Goal: Transaction & Acquisition: Purchase product/service

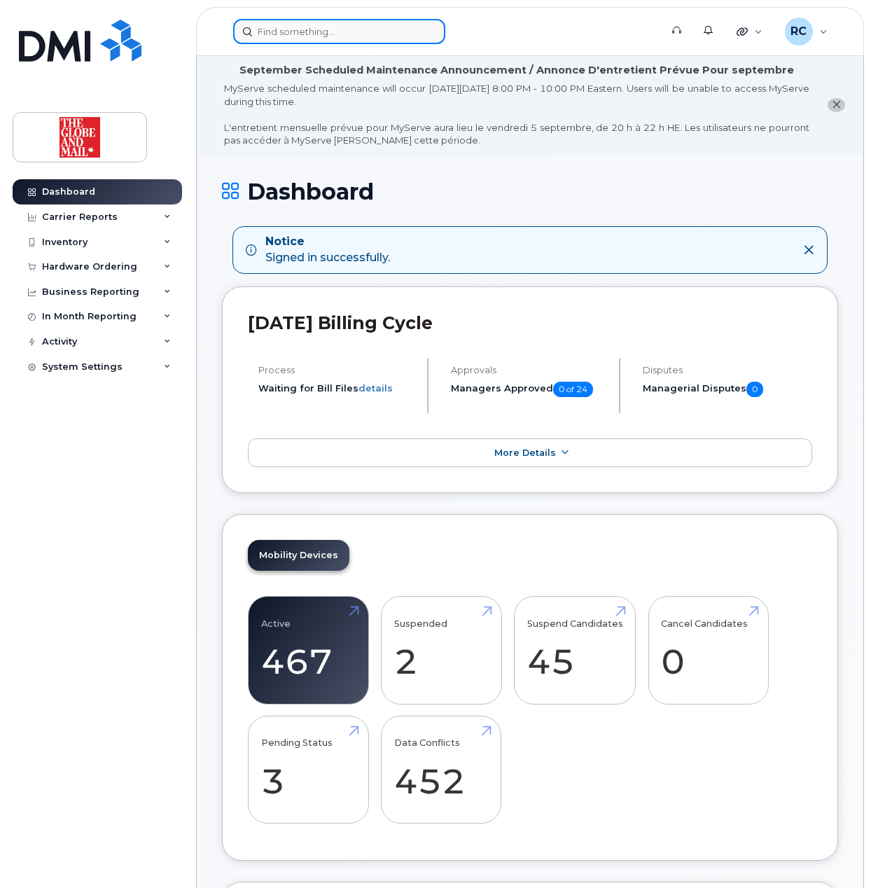
click at [280, 25] on input at bounding box center [339, 31] width 212 height 25
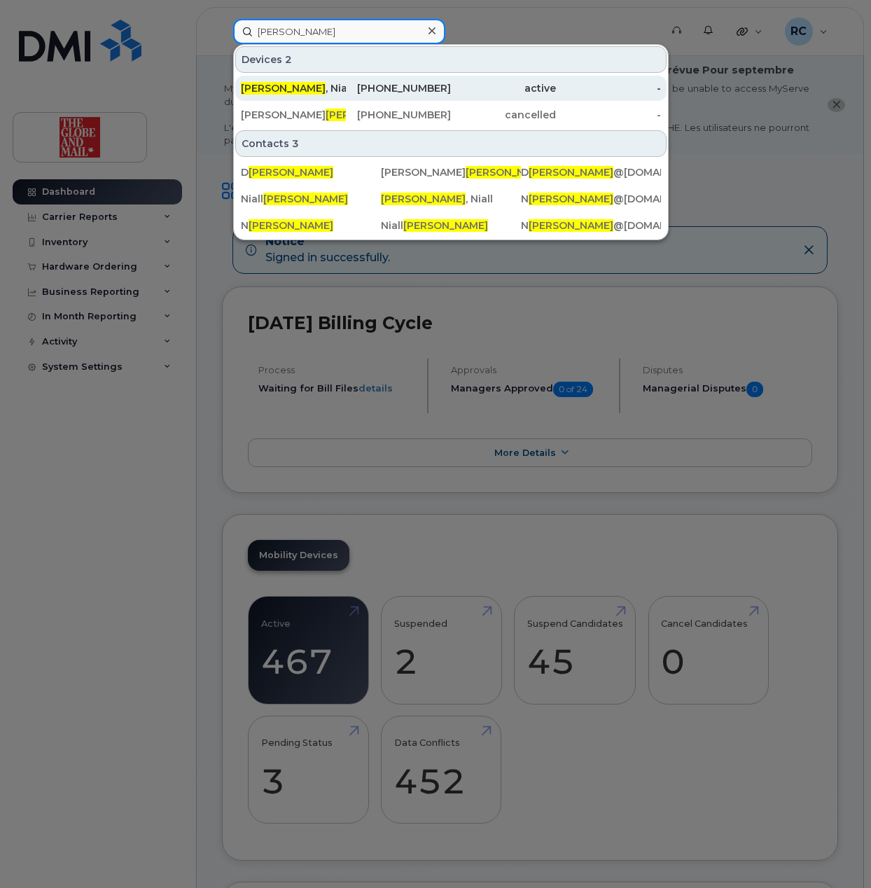
type input "mcgee"
click at [283, 90] on div "McGee , Niall" at bounding box center [293, 88] width 105 height 14
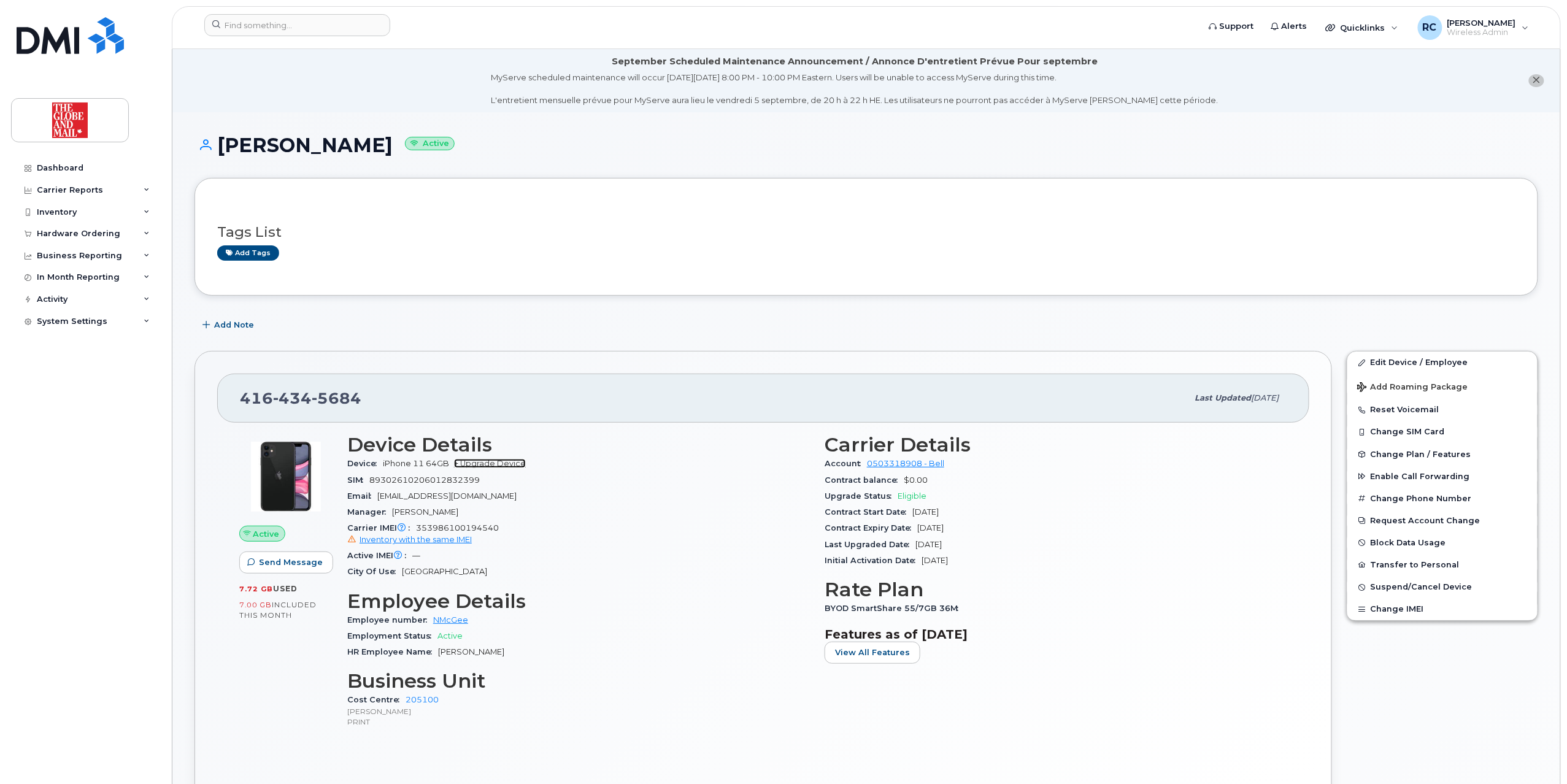
click at [508, 463] on link "+ Upgrade Device" at bounding box center [490, 463] width 72 height 10
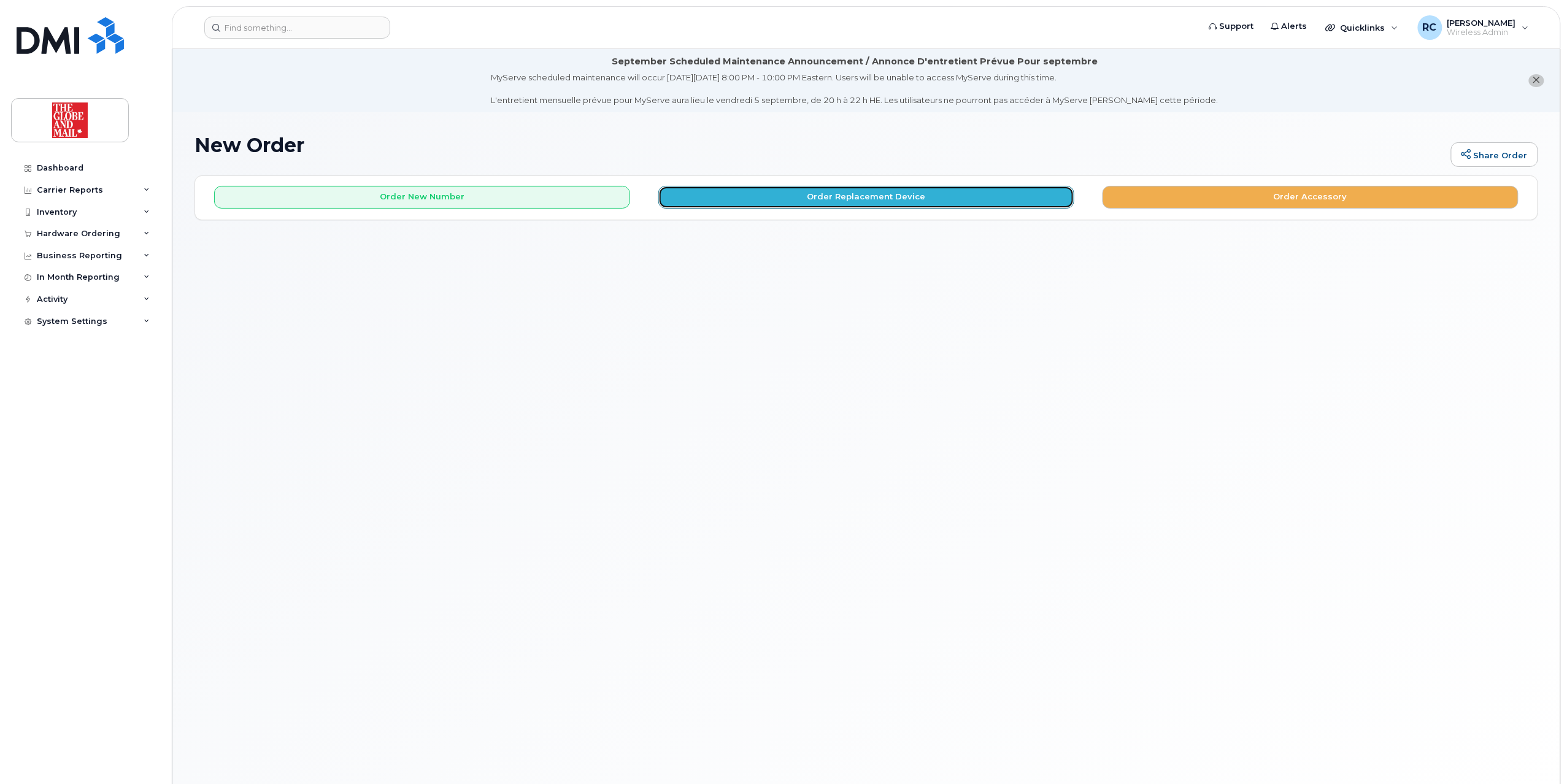
drag, startPoint x: 889, startPoint y: 200, endPoint x: 408, endPoint y: -52, distance: 543.0
click at [408, 0] on html "Support Alerts Quicklinks Suspend / Cancel Device Change SIM Card Enable Call F…" at bounding box center [784, 427] width 1567 height 853
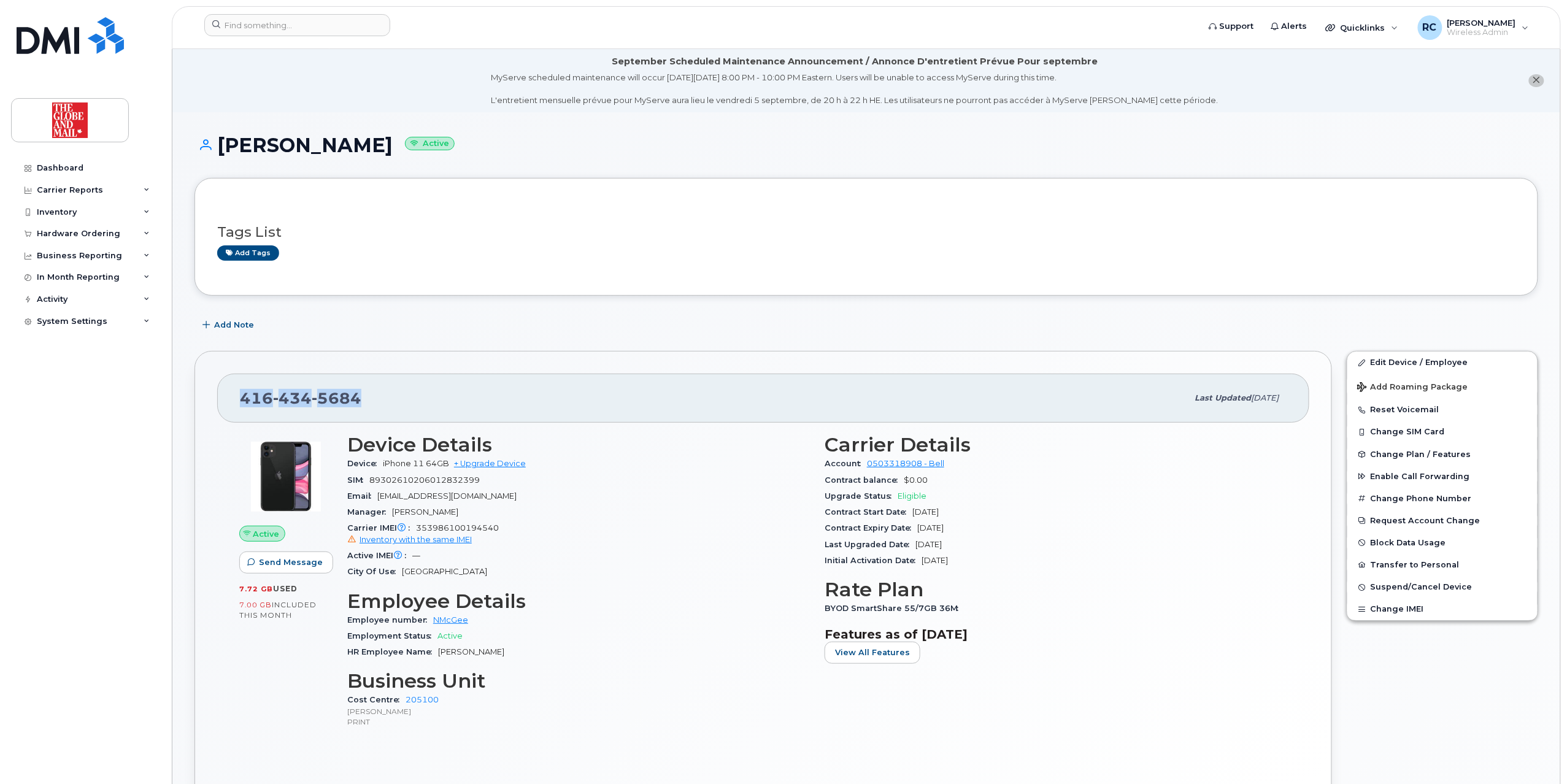
drag, startPoint x: 386, startPoint y: 399, endPoint x: 236, endPoint y: 399, distance: 150.0
click at [236, 399] on div "[PHONE_NUMBER] Last updated [DATE]" at bounding box center [763, 398] width 1092 height 49
copy span "[PHONE_NUMBER]"
click at [486, 465] on link "+ Upgrade Device" at bounding box center [490, 463] width 72 height 10
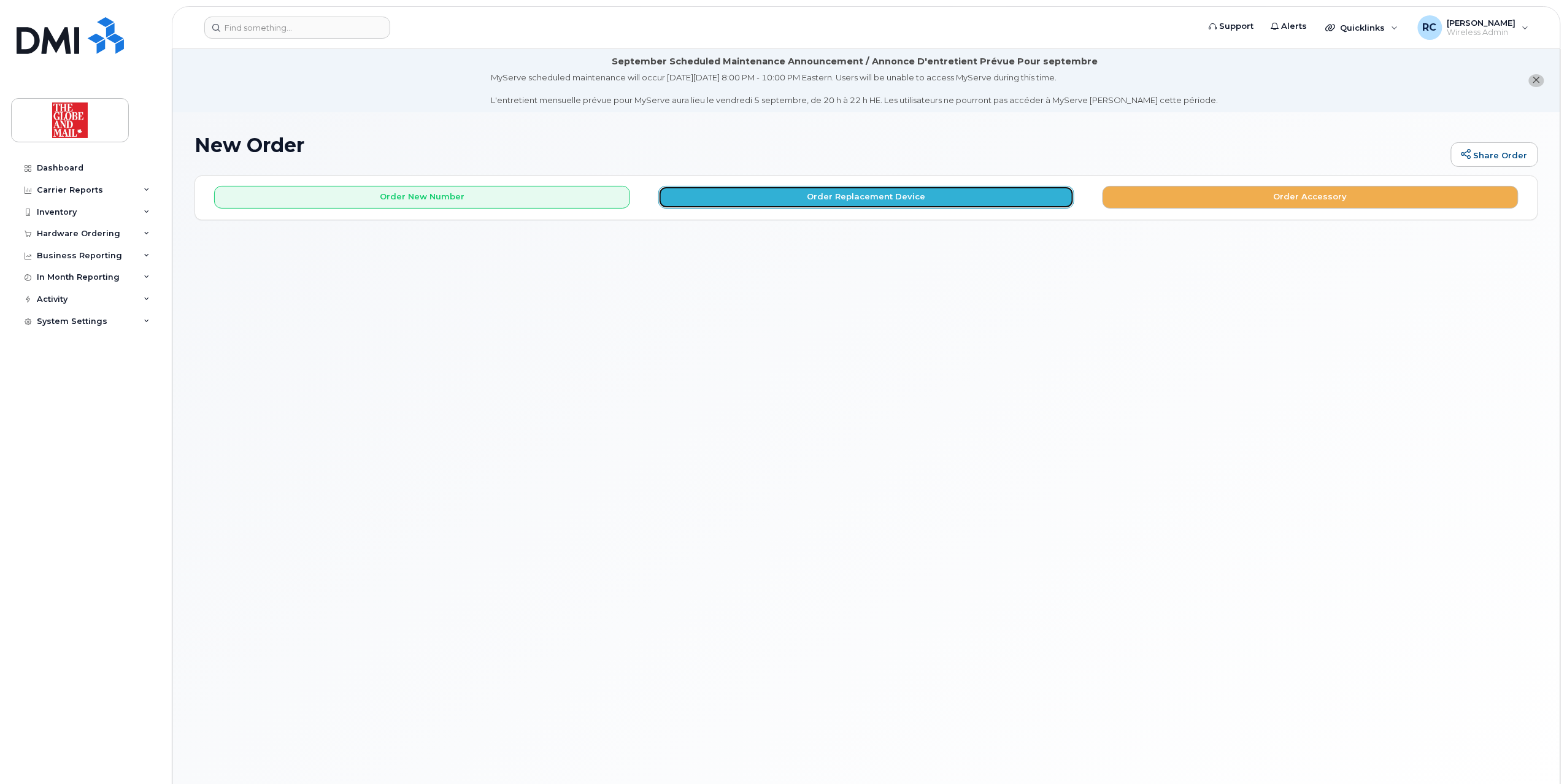
click at [838, 196] on button "Order Replacement Device" at bounding box center [866, 197] width 416 height 23
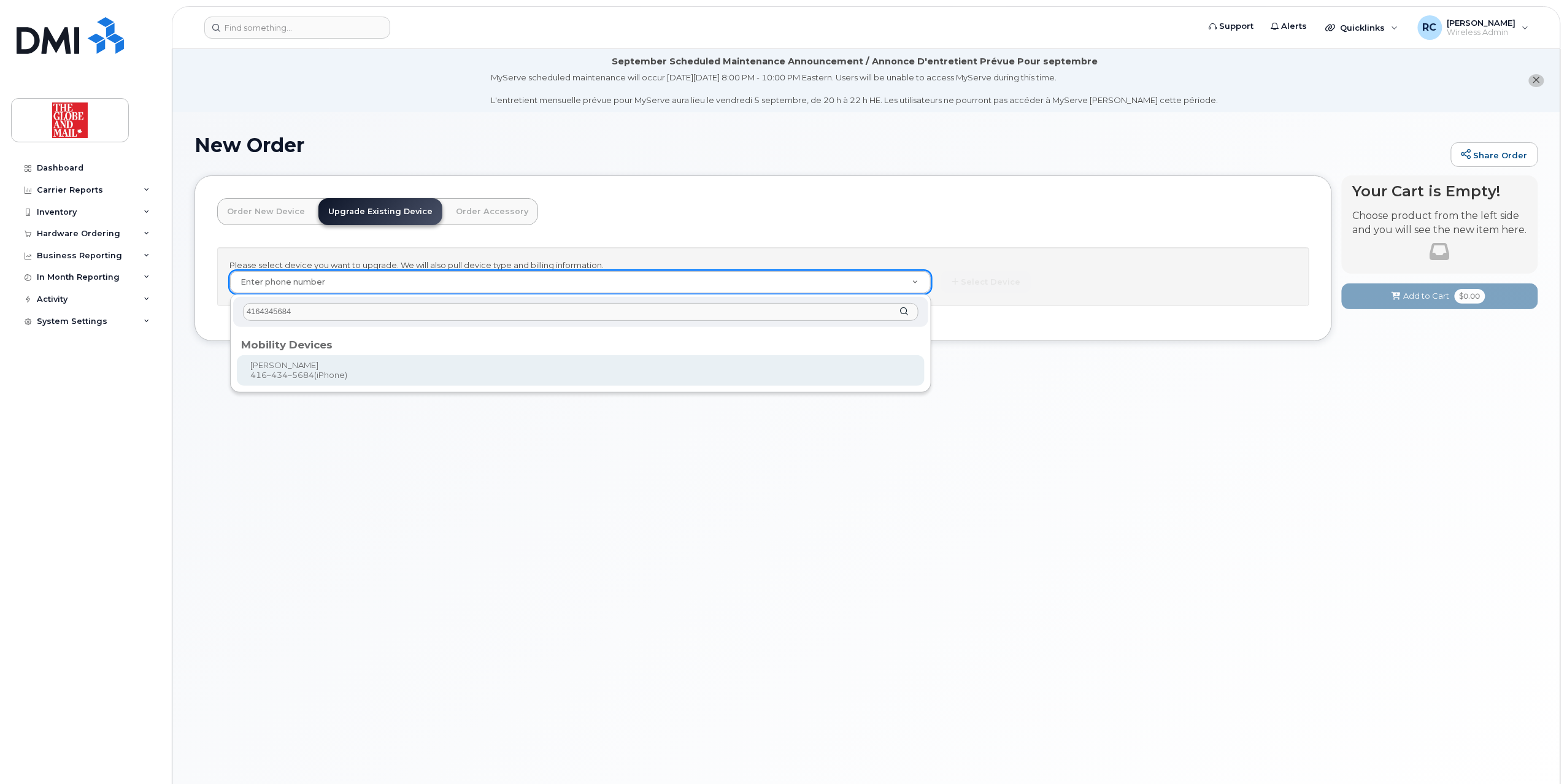
type input "4164345684"
type input "243734"
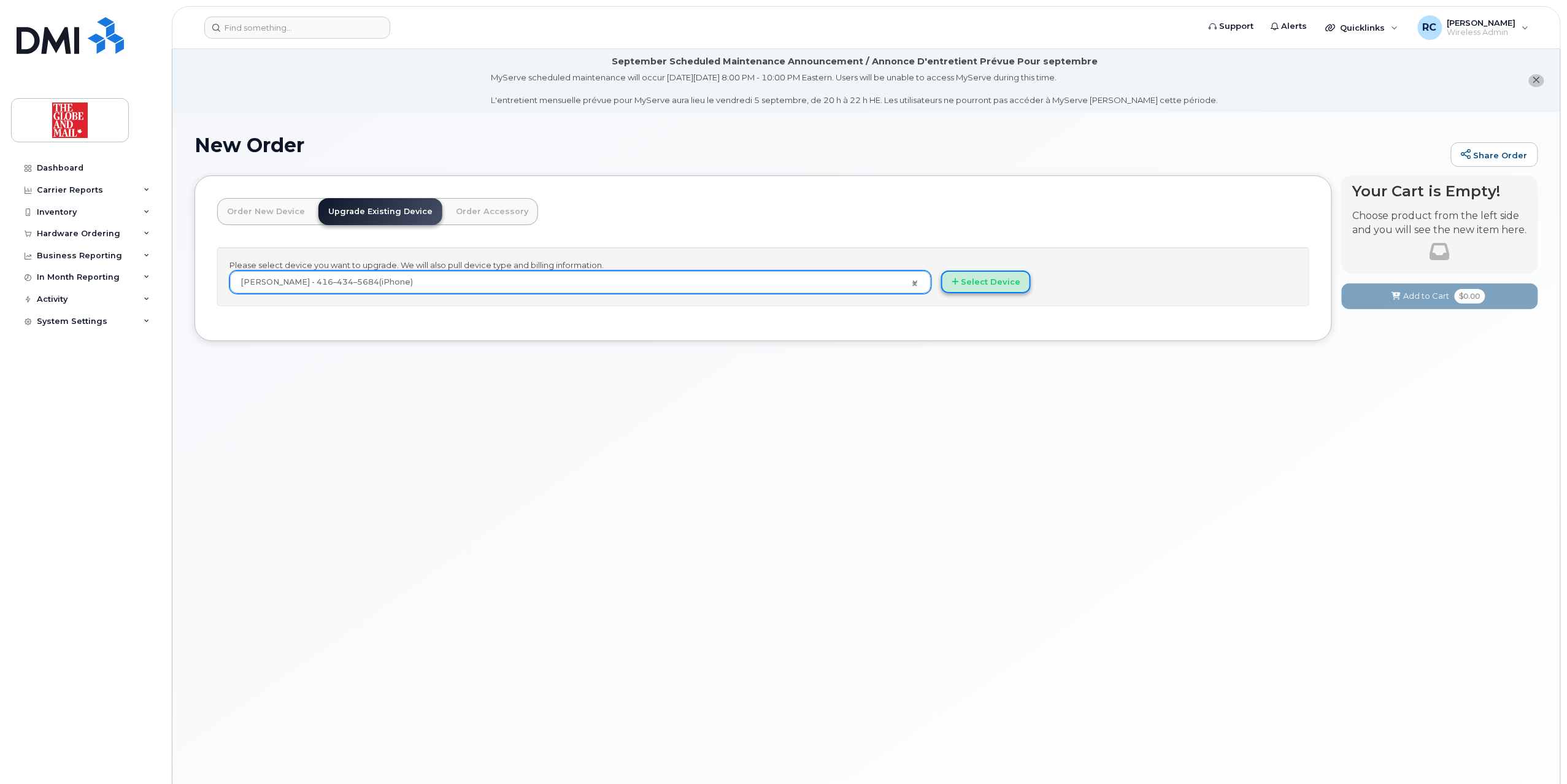
click at [982, 287] on button "Select Device" at bounding box center [986, 282] width 89 height 23
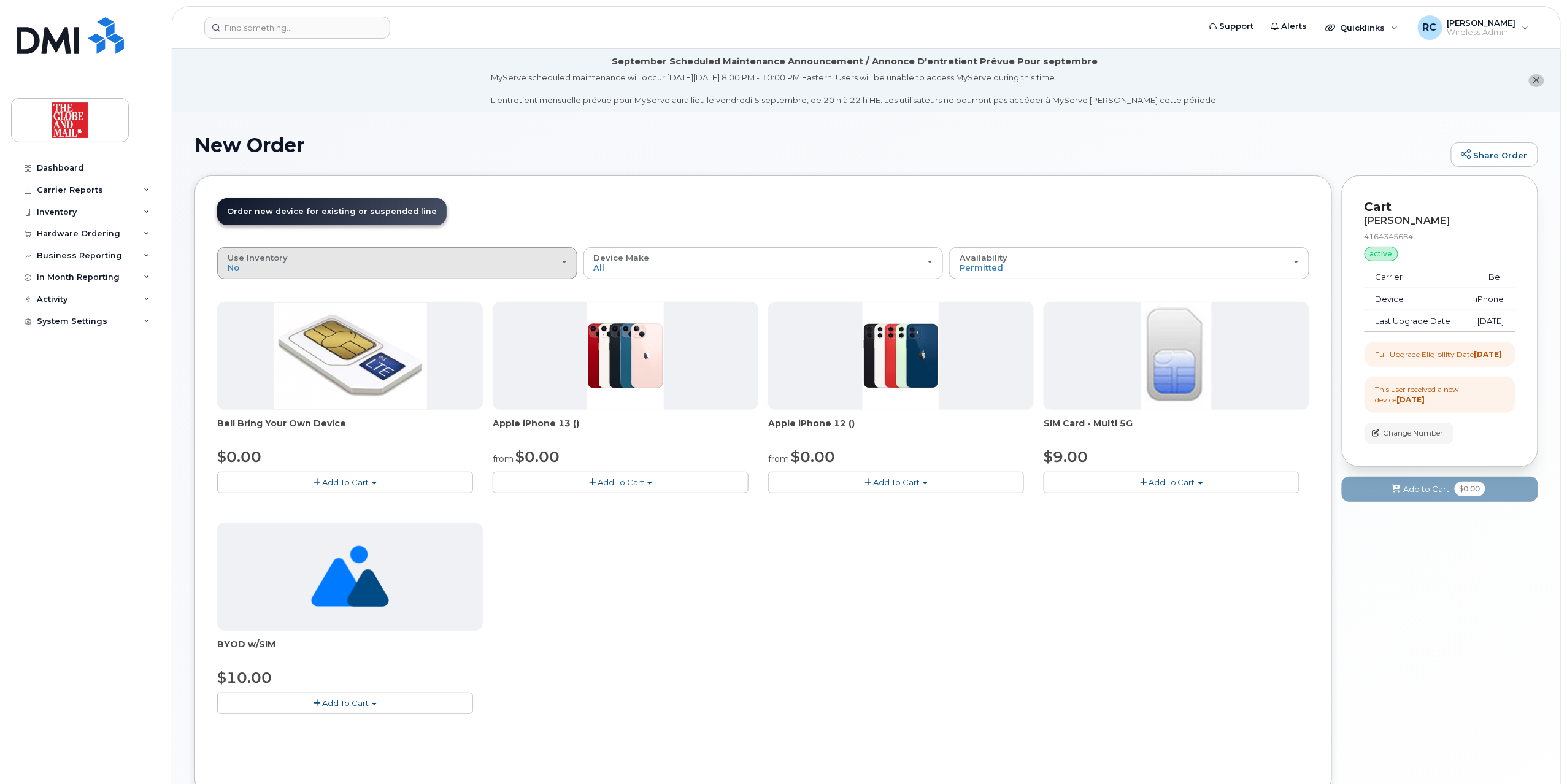
click at [444, 265] on div "Use Inventory No" at bounding box center [397, 263] width 339 height 19
click at [769, 258] on div "Device Make All Cell Phone iPhone Unknown" at bounding box center [763, 263] width 339 height 19
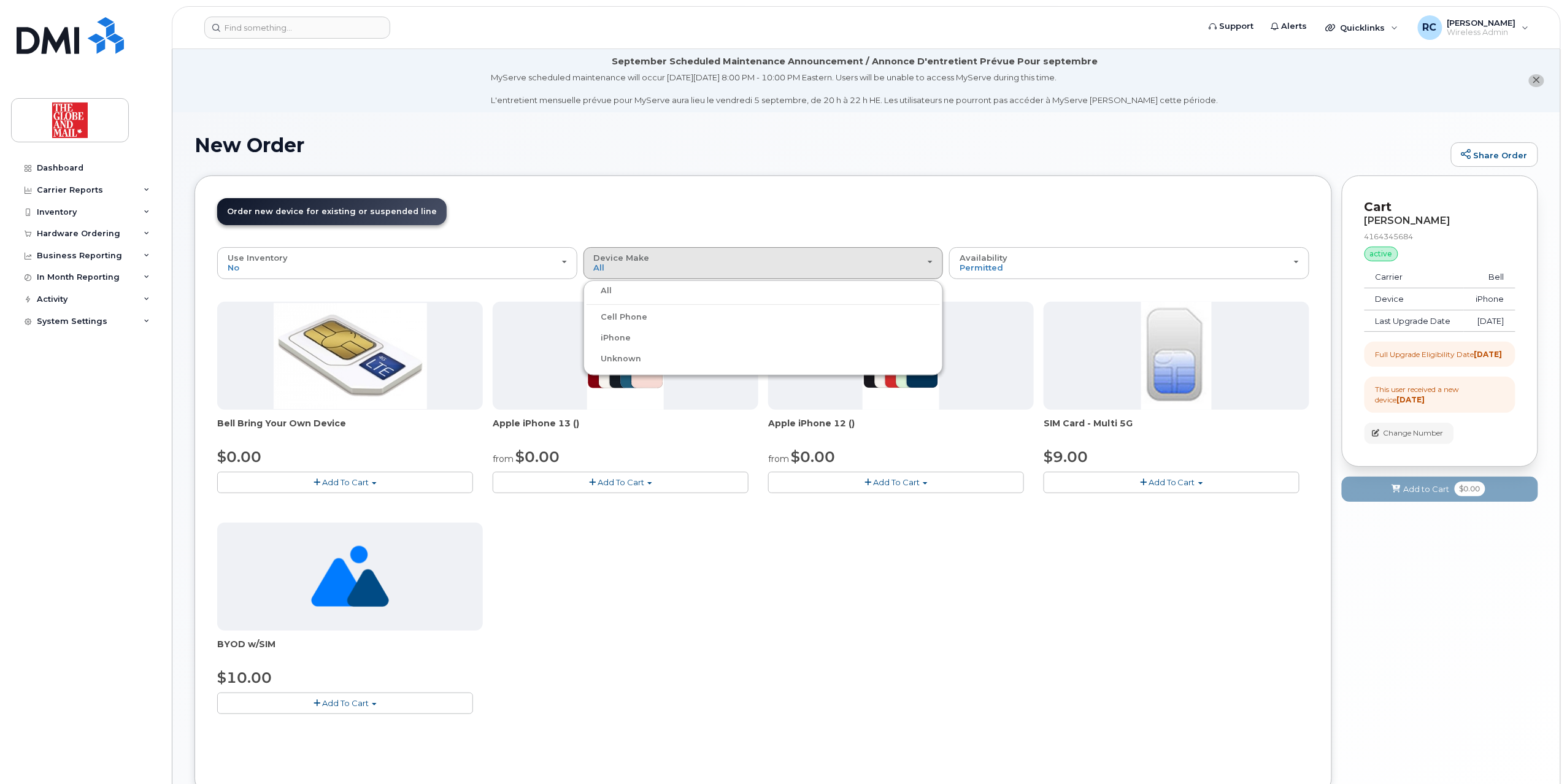
click at [613, 337] on label "iPhone" at bounding box center [608, 337] width 45 height 15
click at [0, 0] on input "iPhone" at bounding box center [0, 0] width 0 height 0
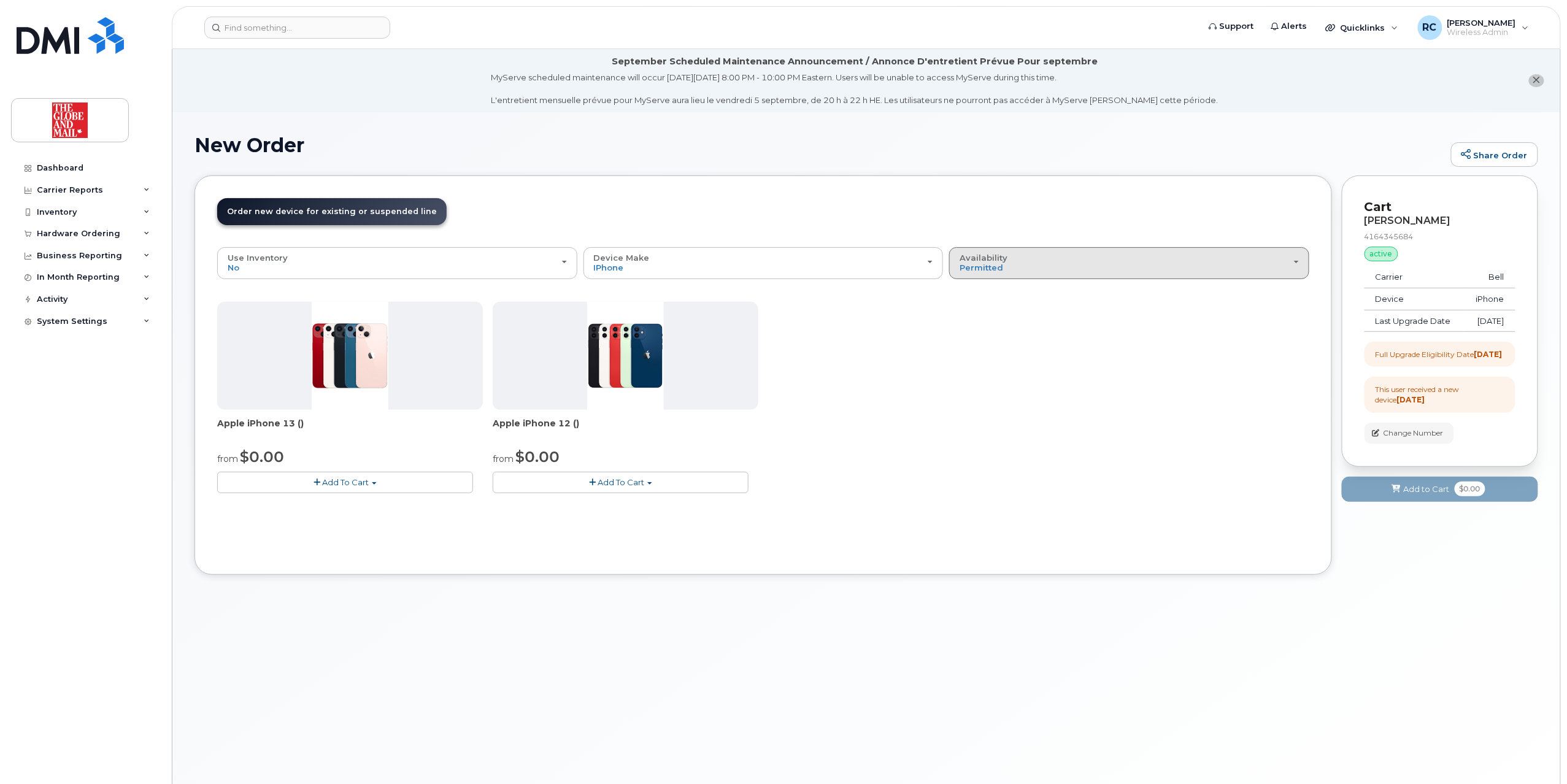
click at [1063, 265] on div "Availability Permitted All" at bounding box center [1129, 263] width 339 height 19
click at [1011, 318] on div "All" at bounding box center [1130, 311] width 354 height 15
click at [975, 268] on span "Permitted" at bounding box center [982, 267] width 44 height 10
click at [967, 319] on label "All" at bounding box center [965, 311] width 25 height 15
click at [0, 0] on input "All" at bounding box center [0, 0] width 0 height 0
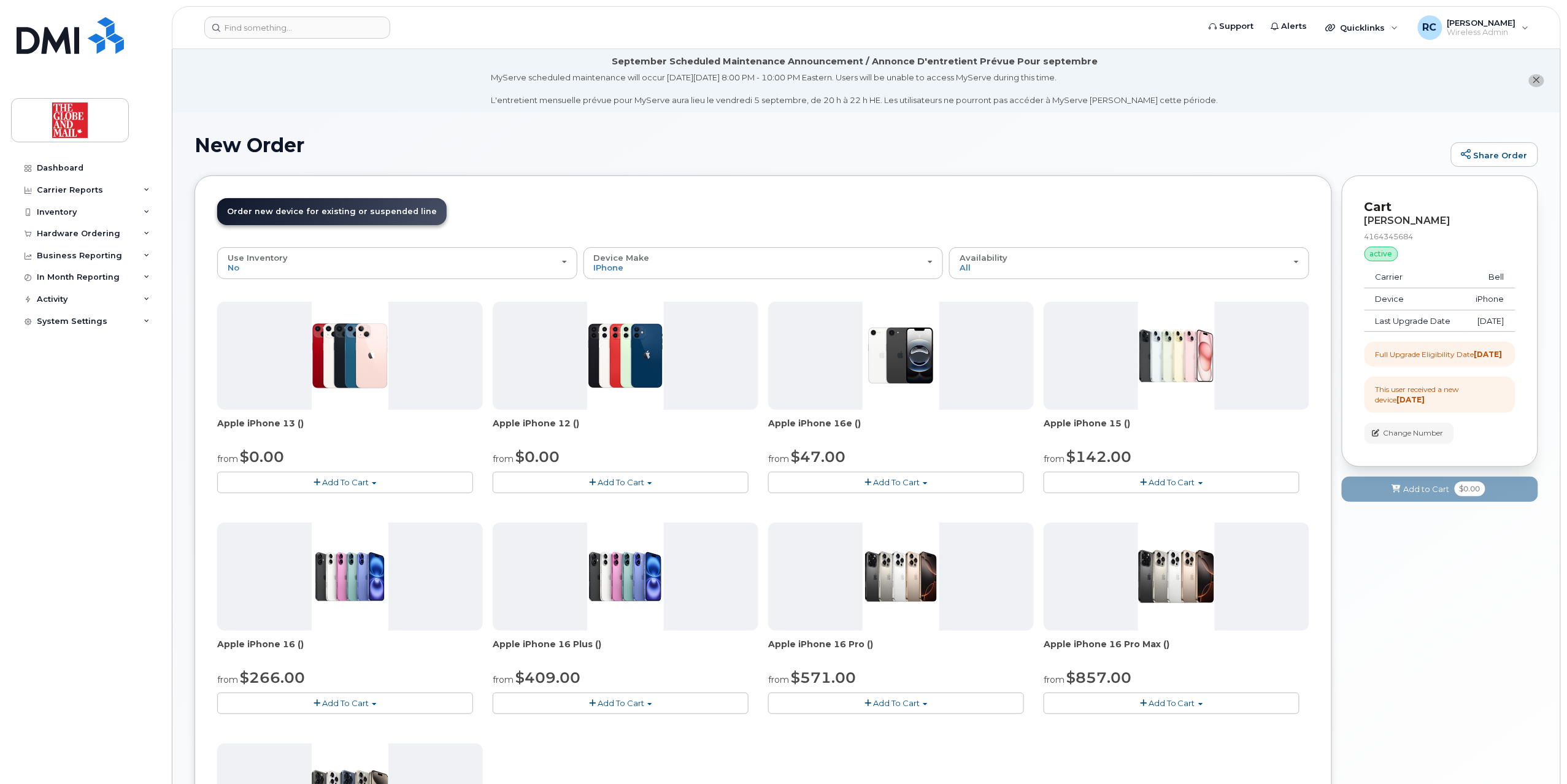
scroll to position [81, 0]
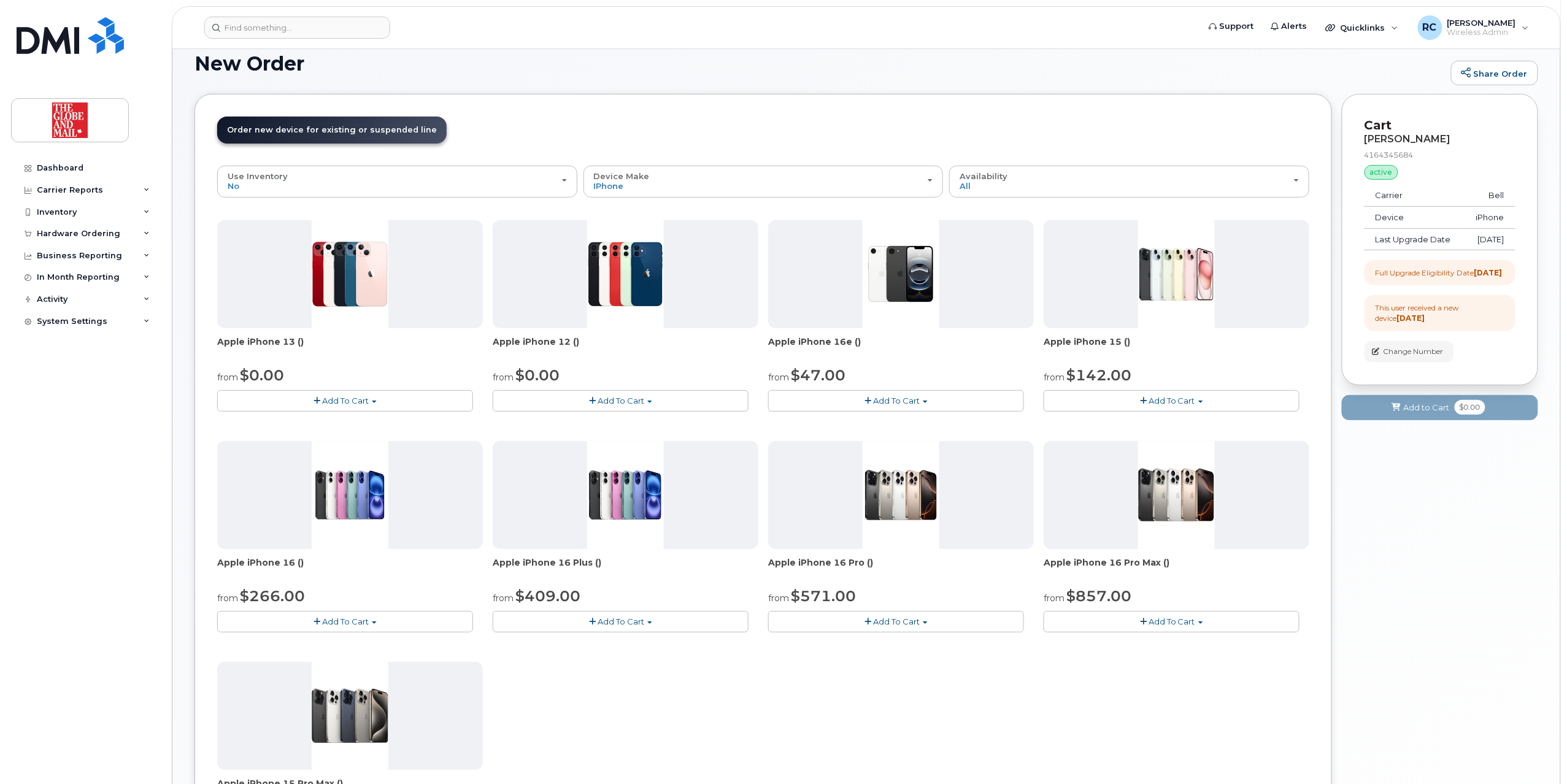
click at [832, 401] on button "Add To Cart" at bounding box center [897, 400] width 256 height 22
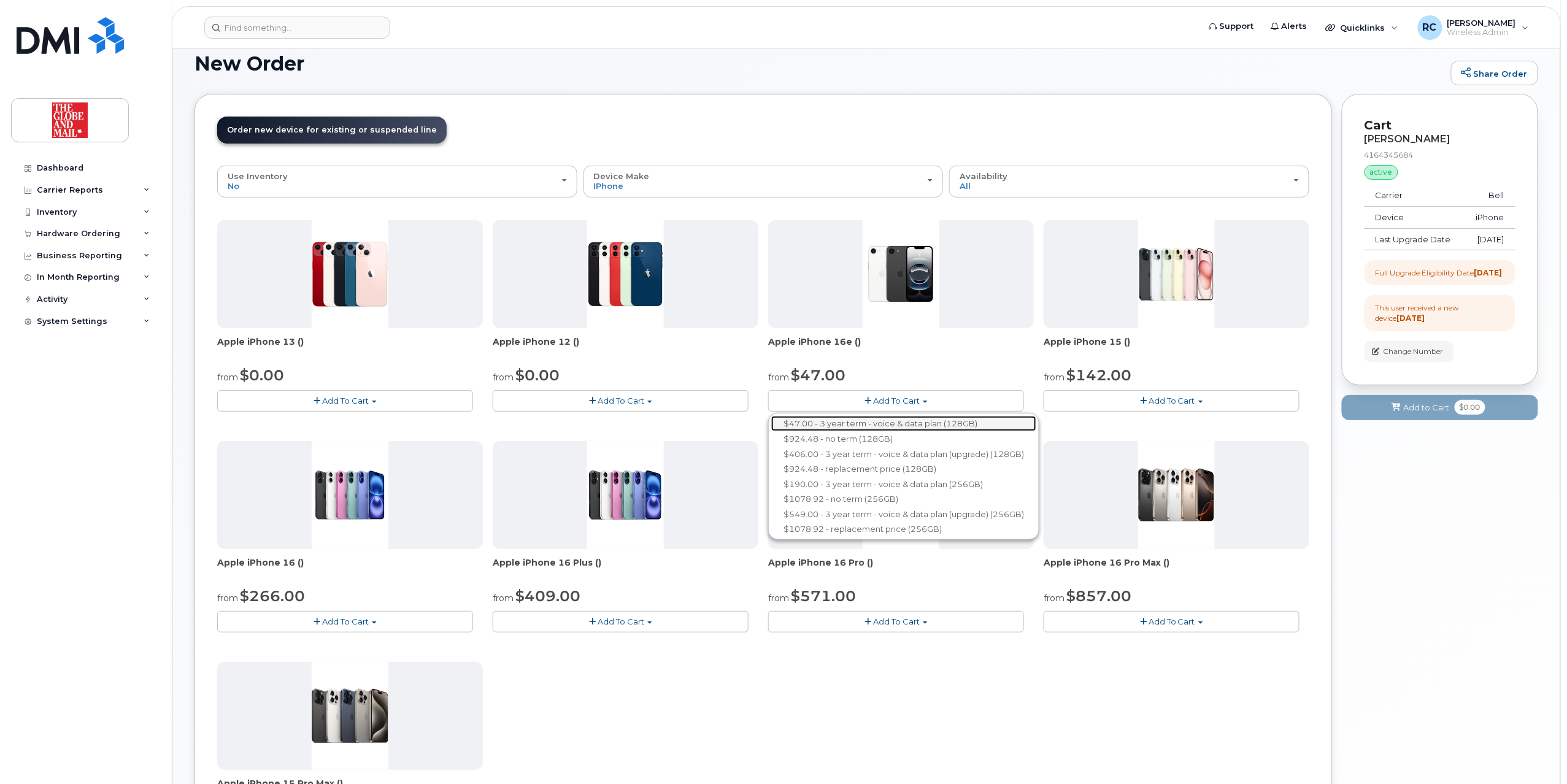
click at [809, 422] on link "$47.00 - 3 year term - voice & data plan (128GB)" at bounding box center [904, 424] width 265 height 16
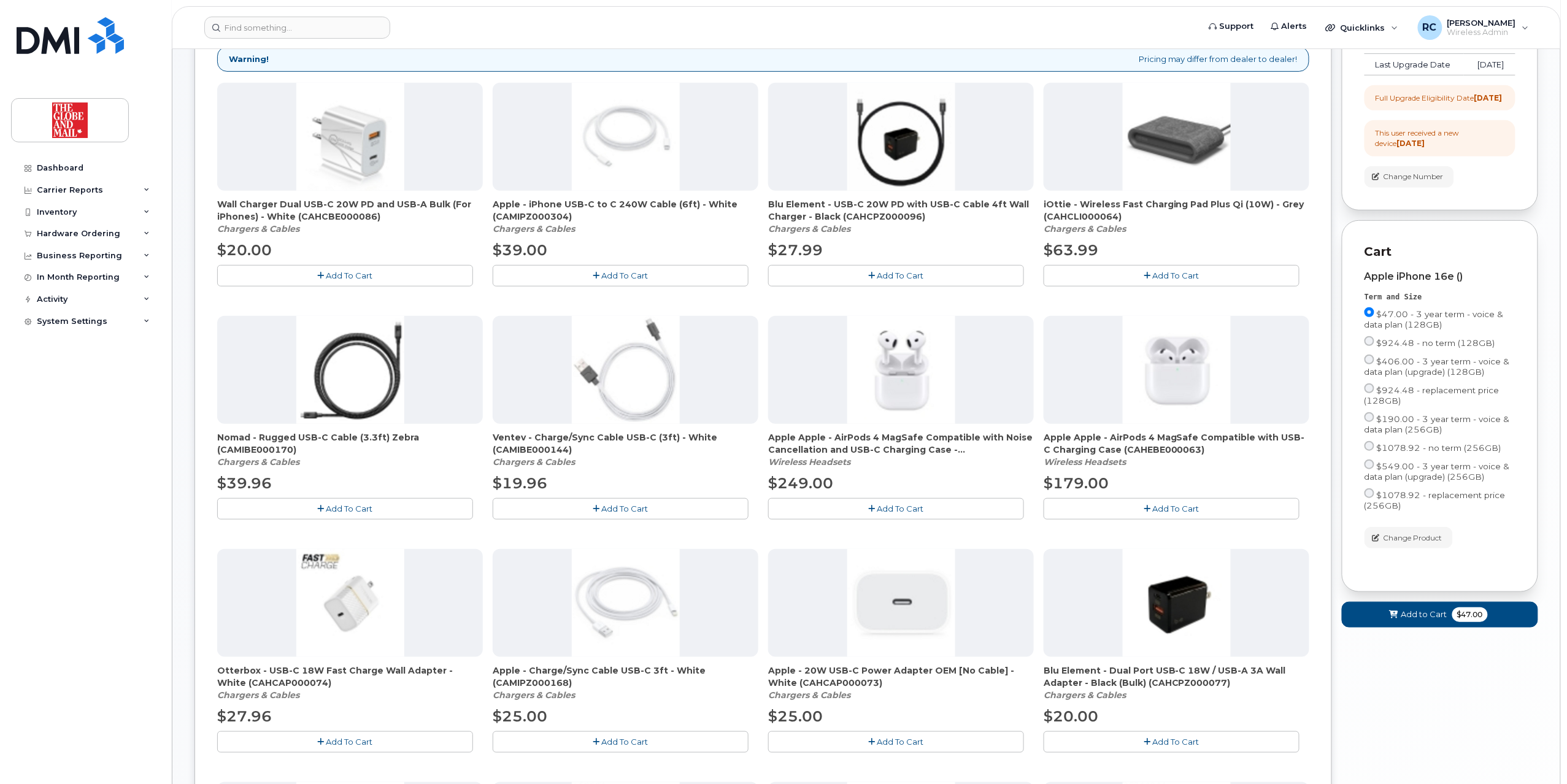
scroll to position [491, 0]
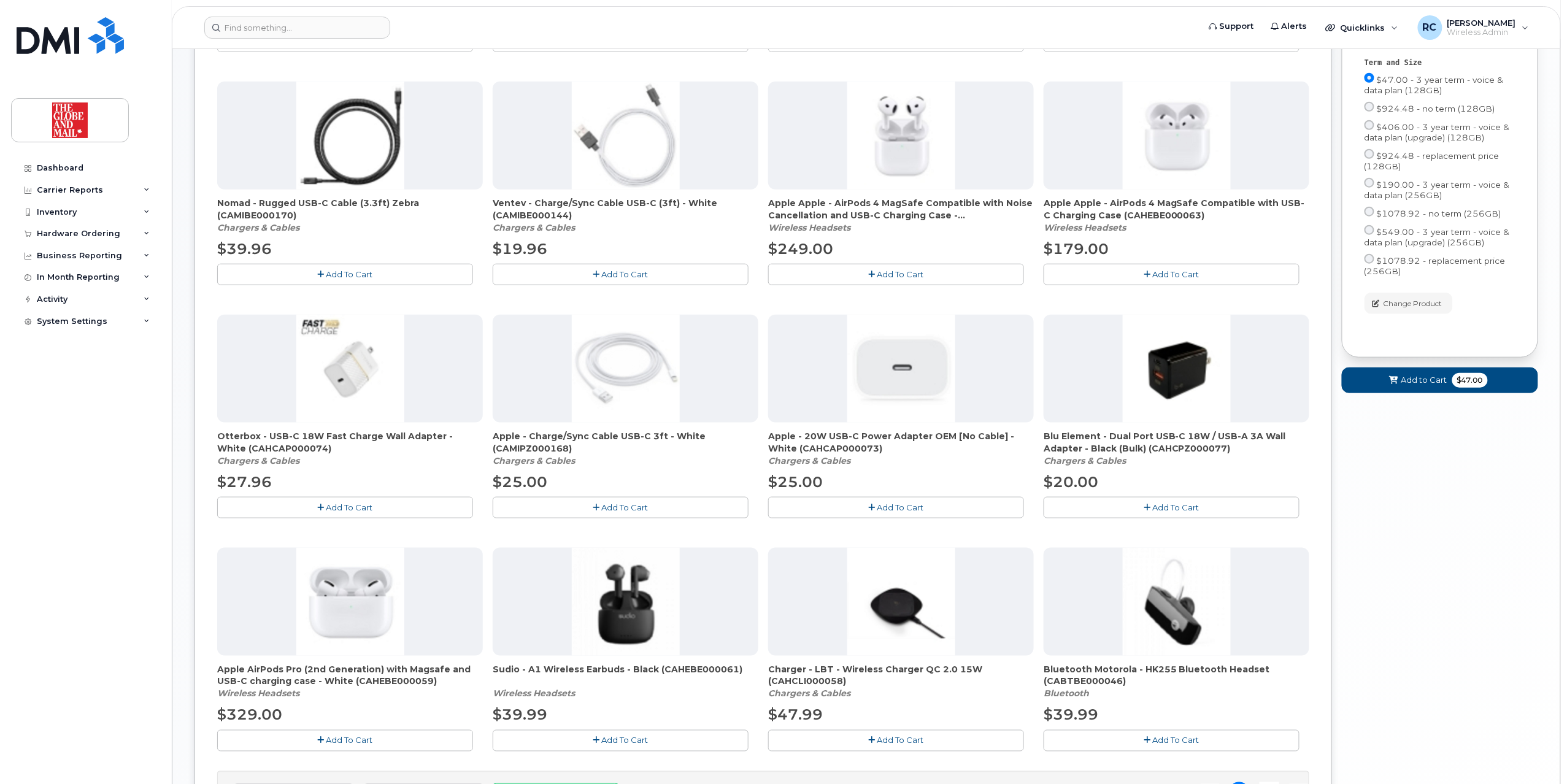
click at [901, 508] on span "Add To Cart" at bounding box center [900, 506] width 46 height 10
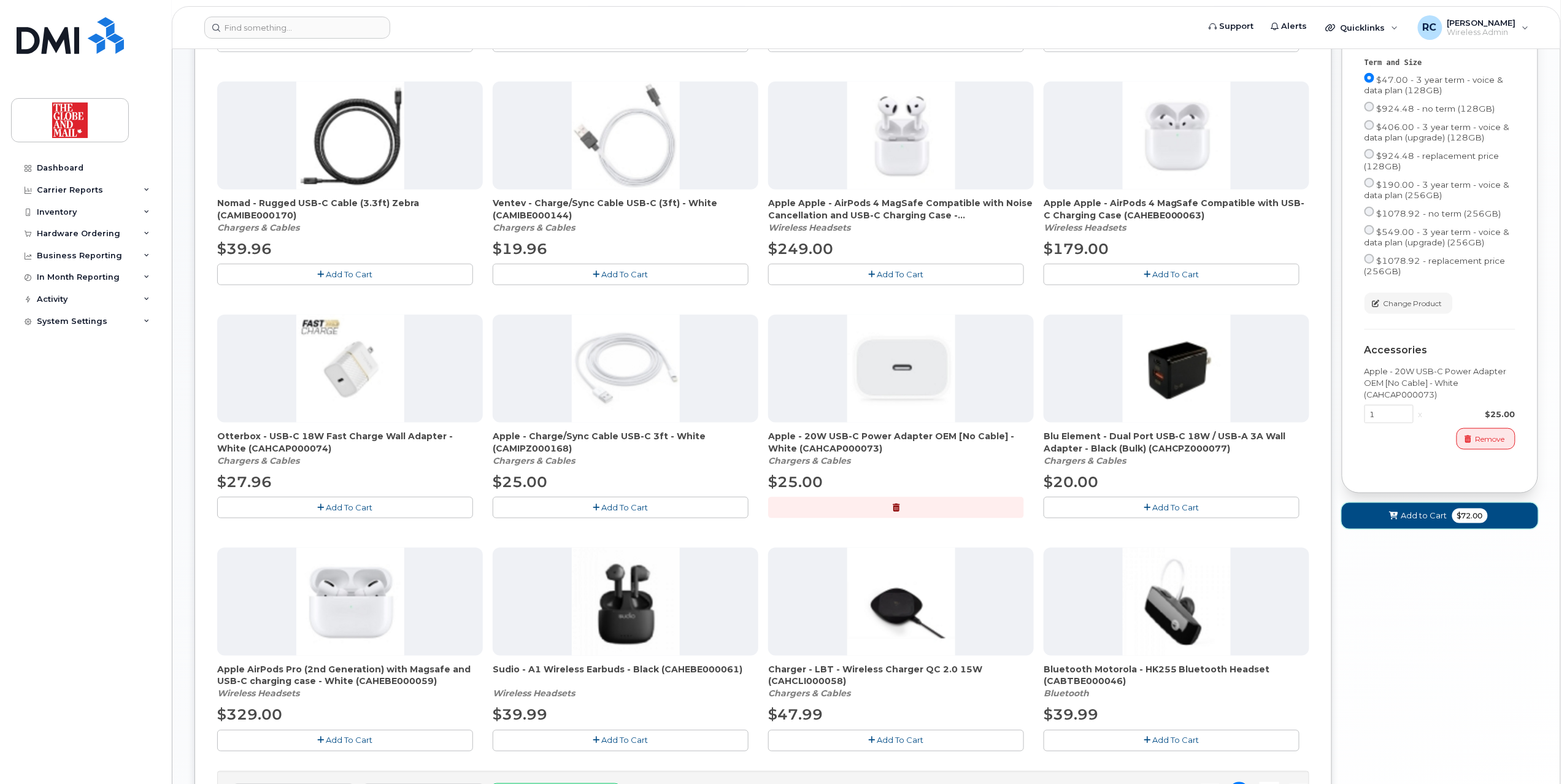
click at [1407, 521] on span "Add to Cart" at bounding box center [1424, 515] width 46 height 11
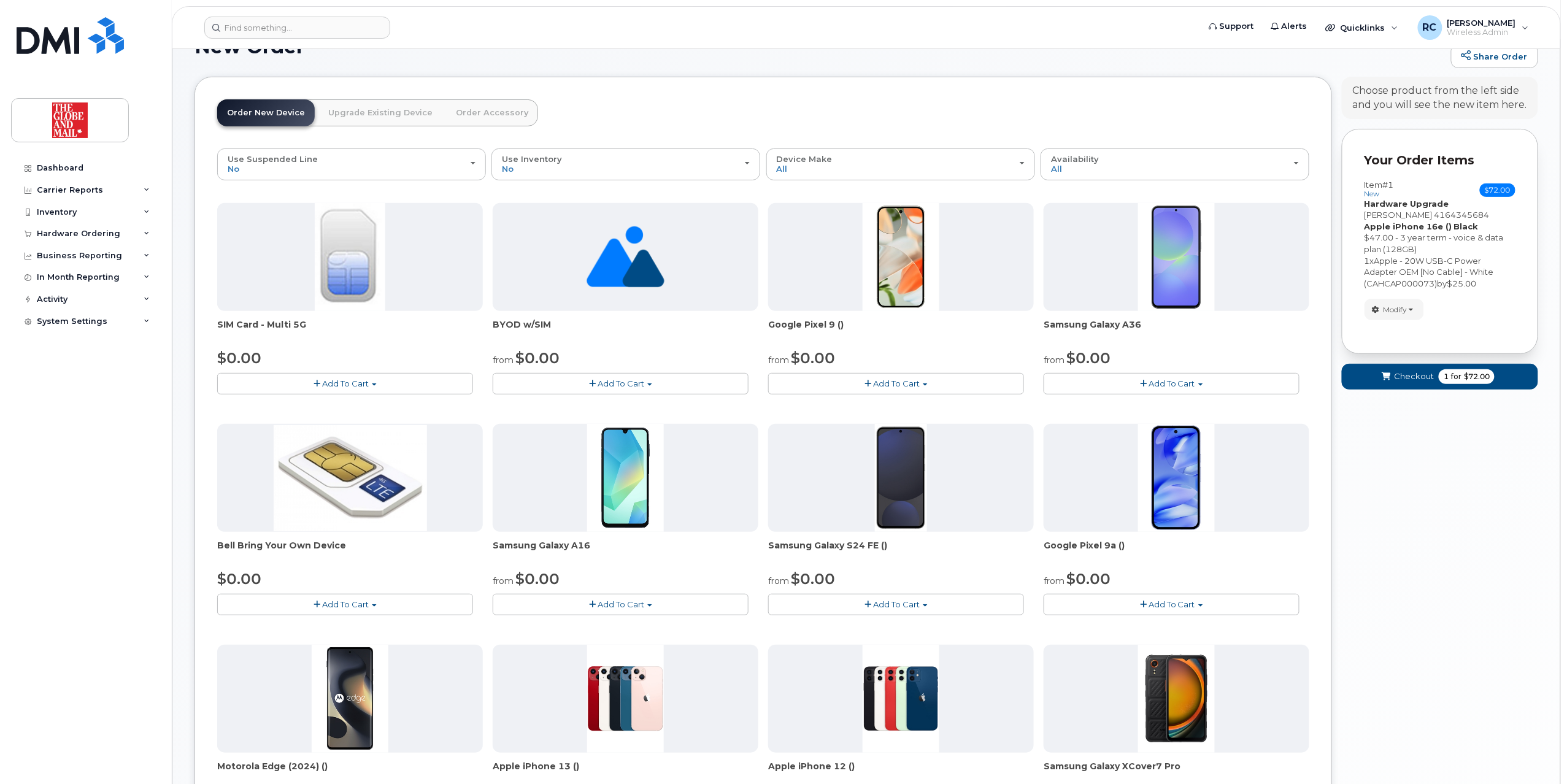
scroll to position [0, 0]
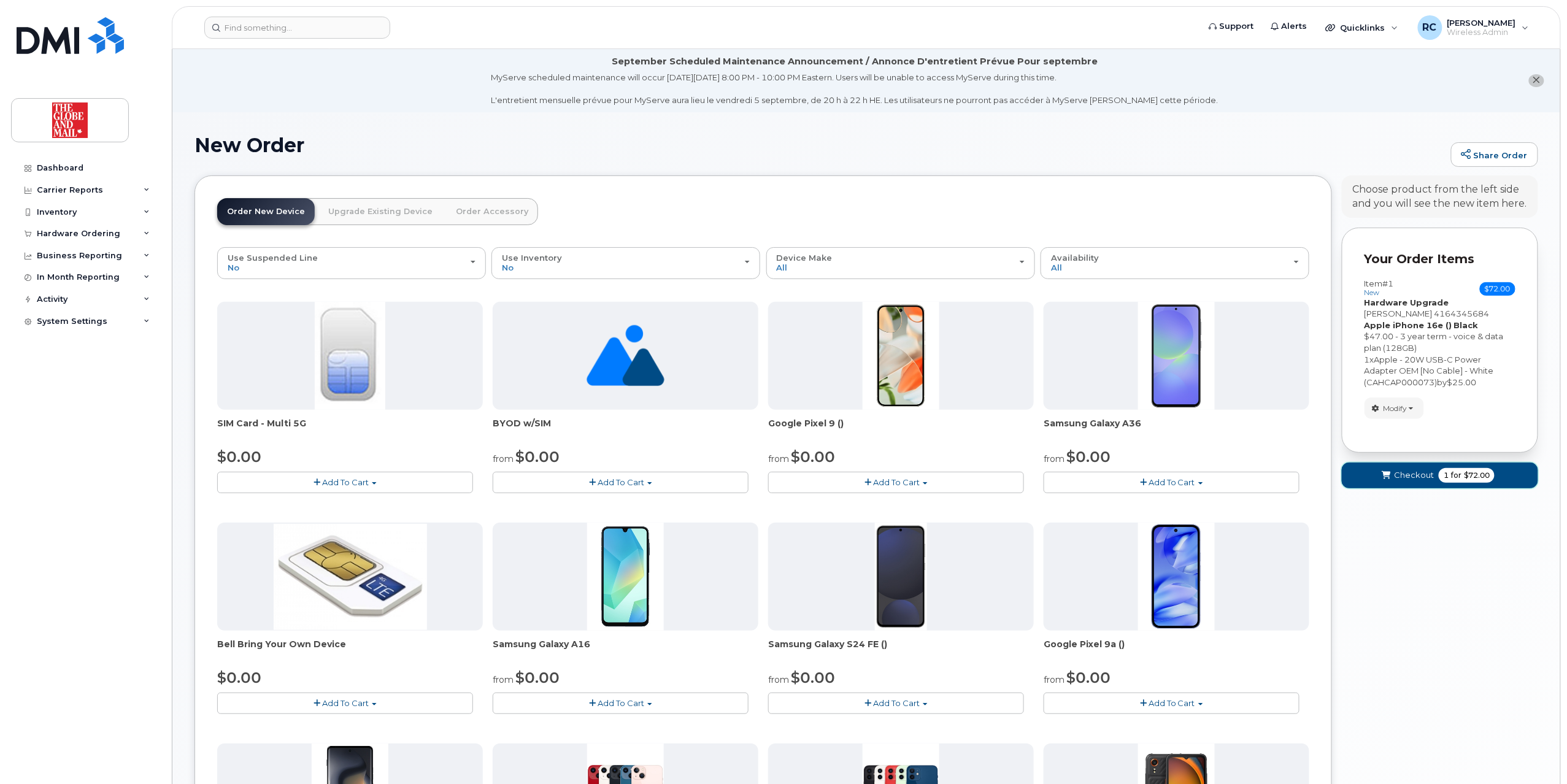
click at [1409, 475] on span "Checkout" at bounding box center [1415, 475] width 40 height 11
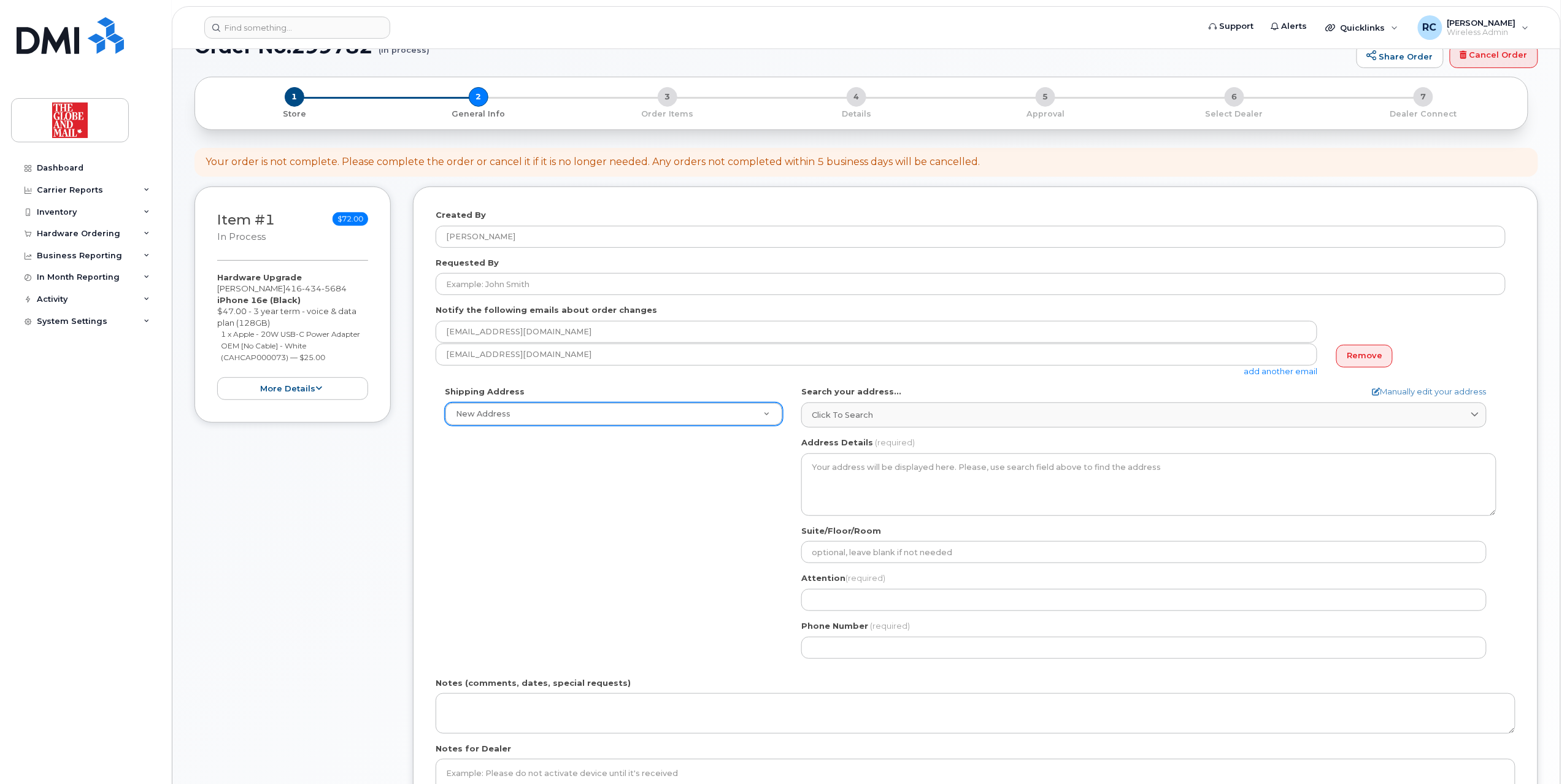
scroll to position [245, 0]
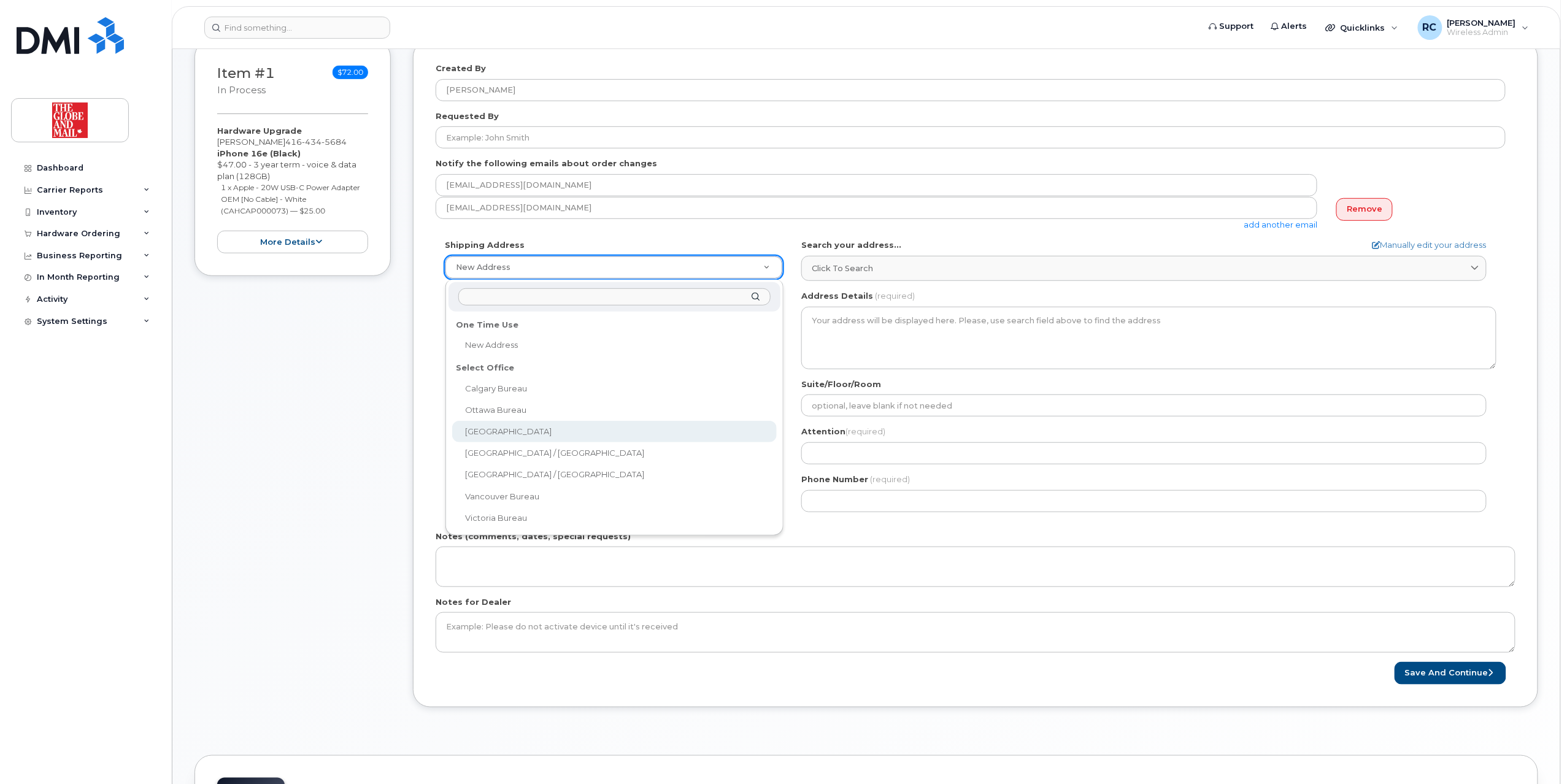
select select
type textarea "351 King St E. Toronto Ontario M5A 1L1"
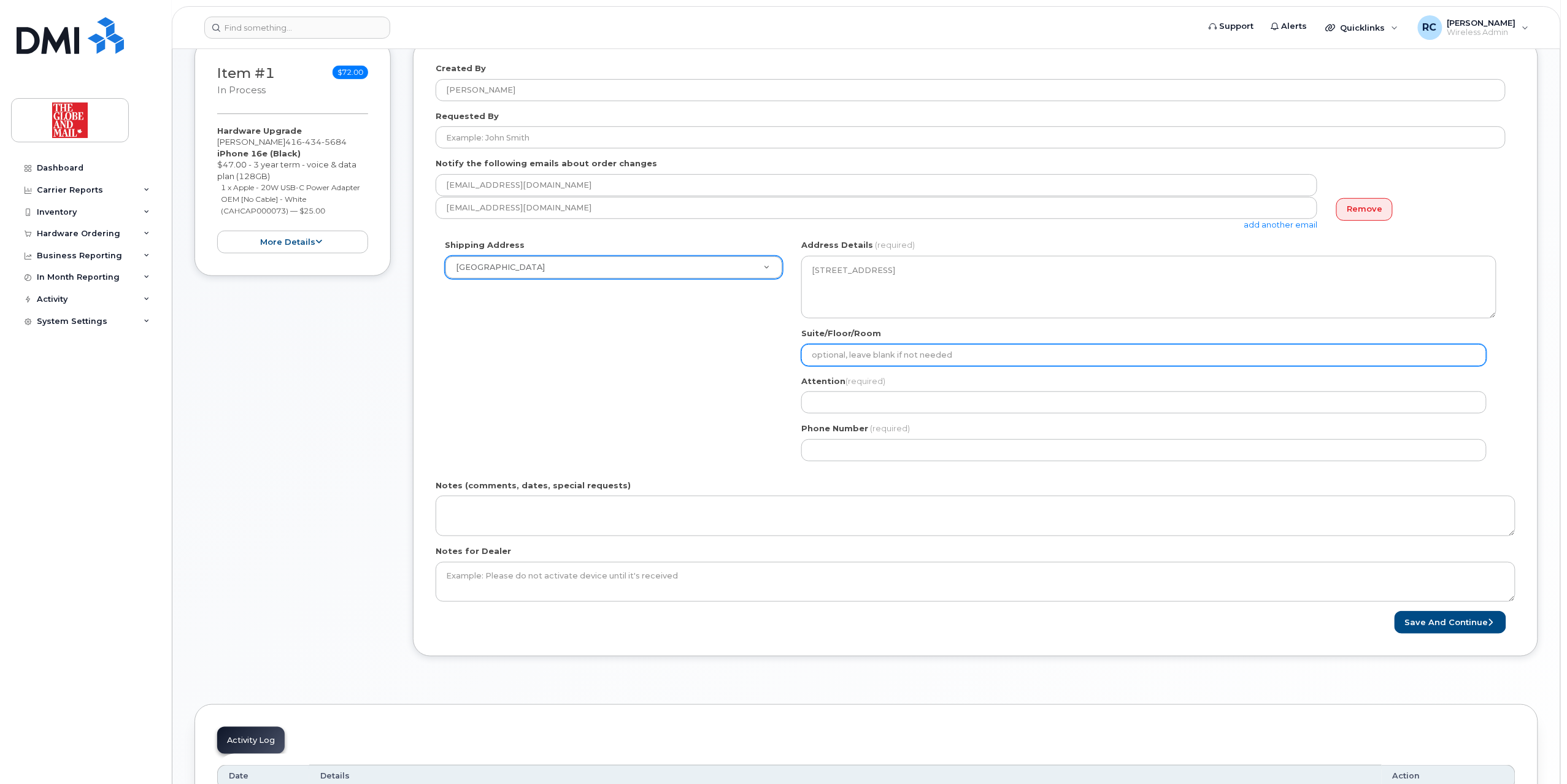
click at [906, 358] on input "Suite/Floor/Room" at bounding box center [1144, 355] width 685 height 22
type input "16th floor"
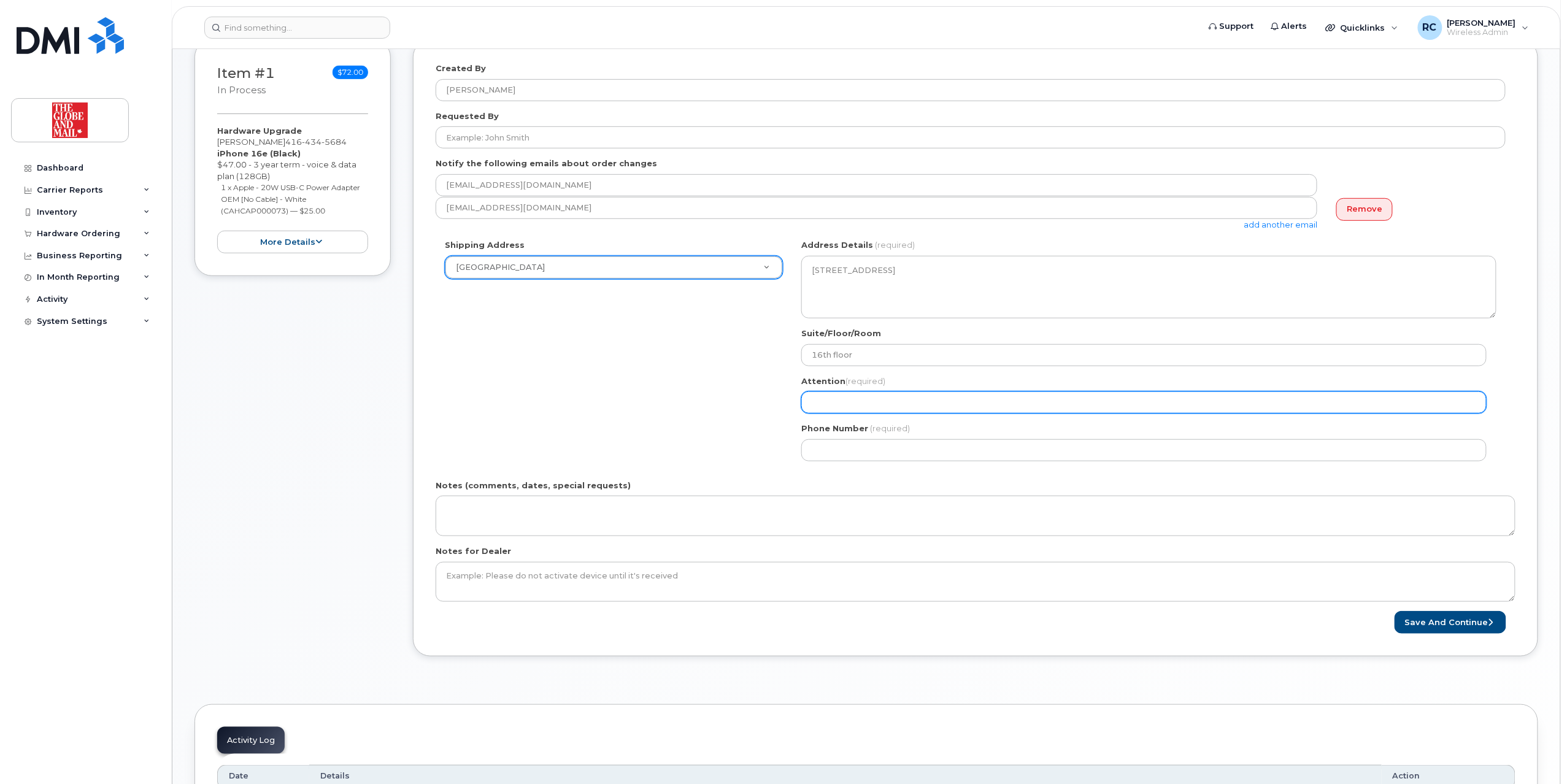
click at [887, 402] on input "Attention (required)" at bounding box center [1144, 402] width 685 height 22
select select
type input "I"
select select
type input "IT Support"
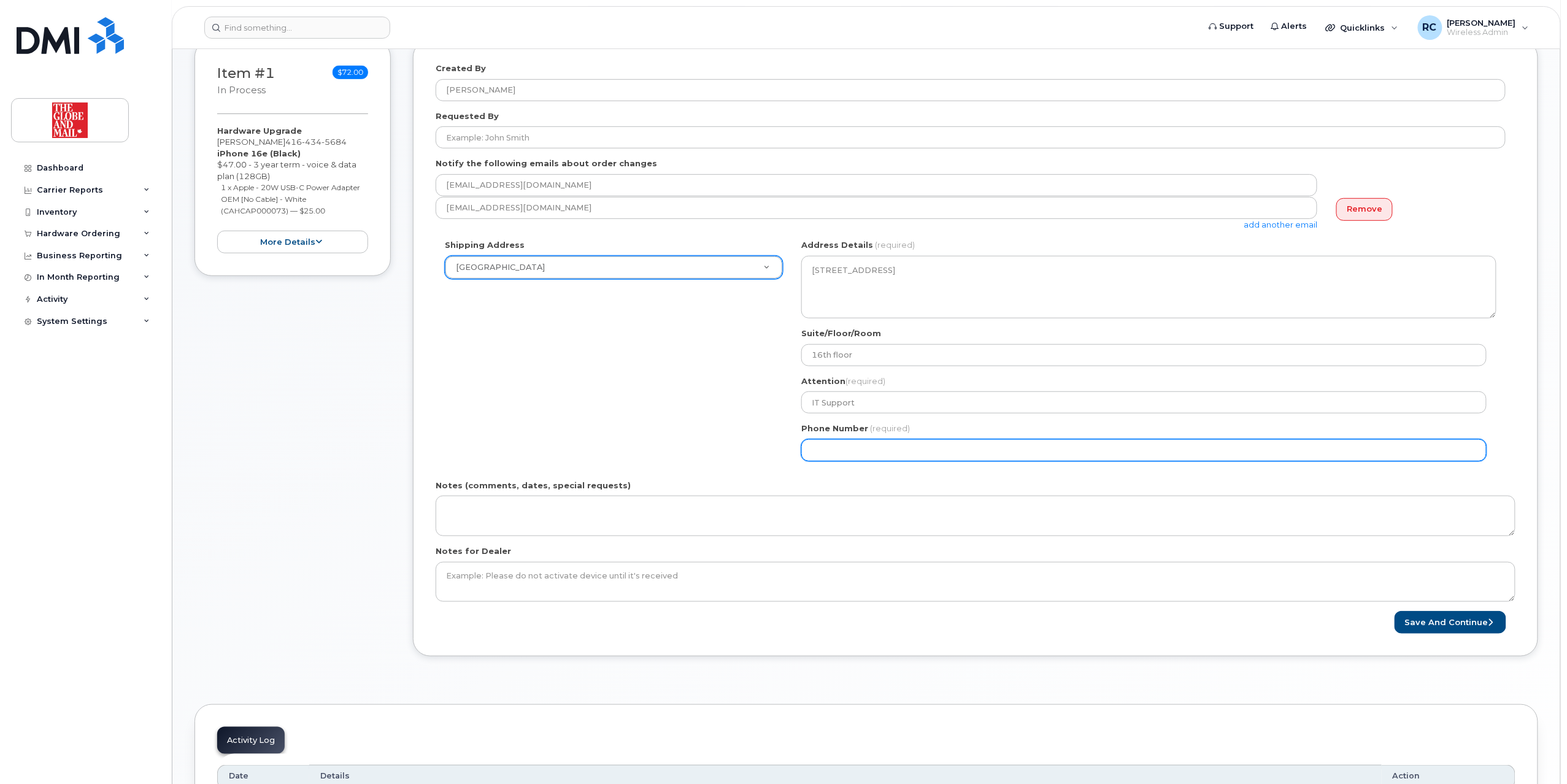
click at [911, 461] on input "Phone Number" at bounding box center [1144, 449] width 685 height 22
select select
type input "415585529"
select select
type input "4155855297"
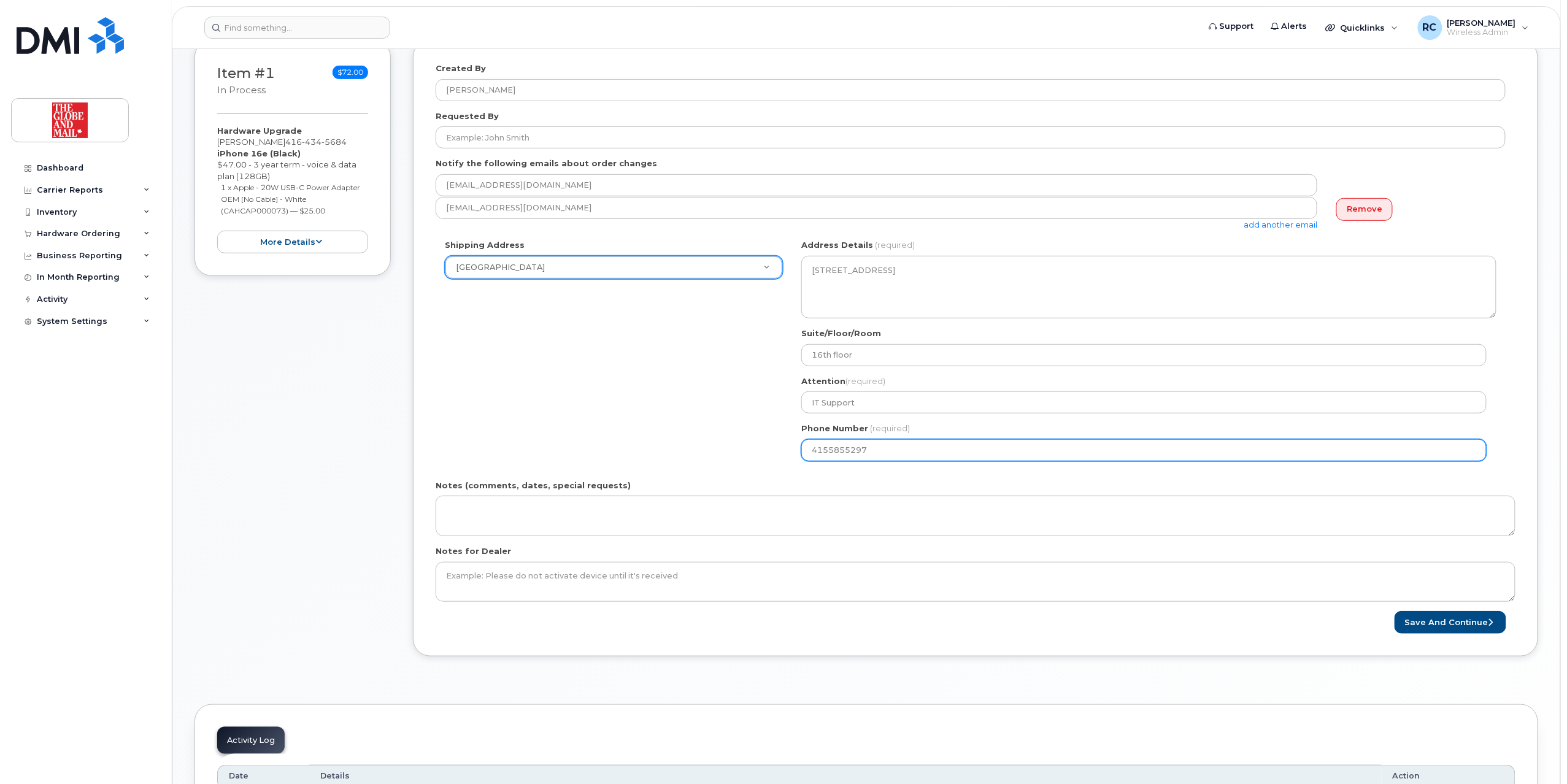
click at [822, 448] on input "4155855297" at bounding box center [1144, 449] width 685 height 22
select select
type input "41655855297"
select select
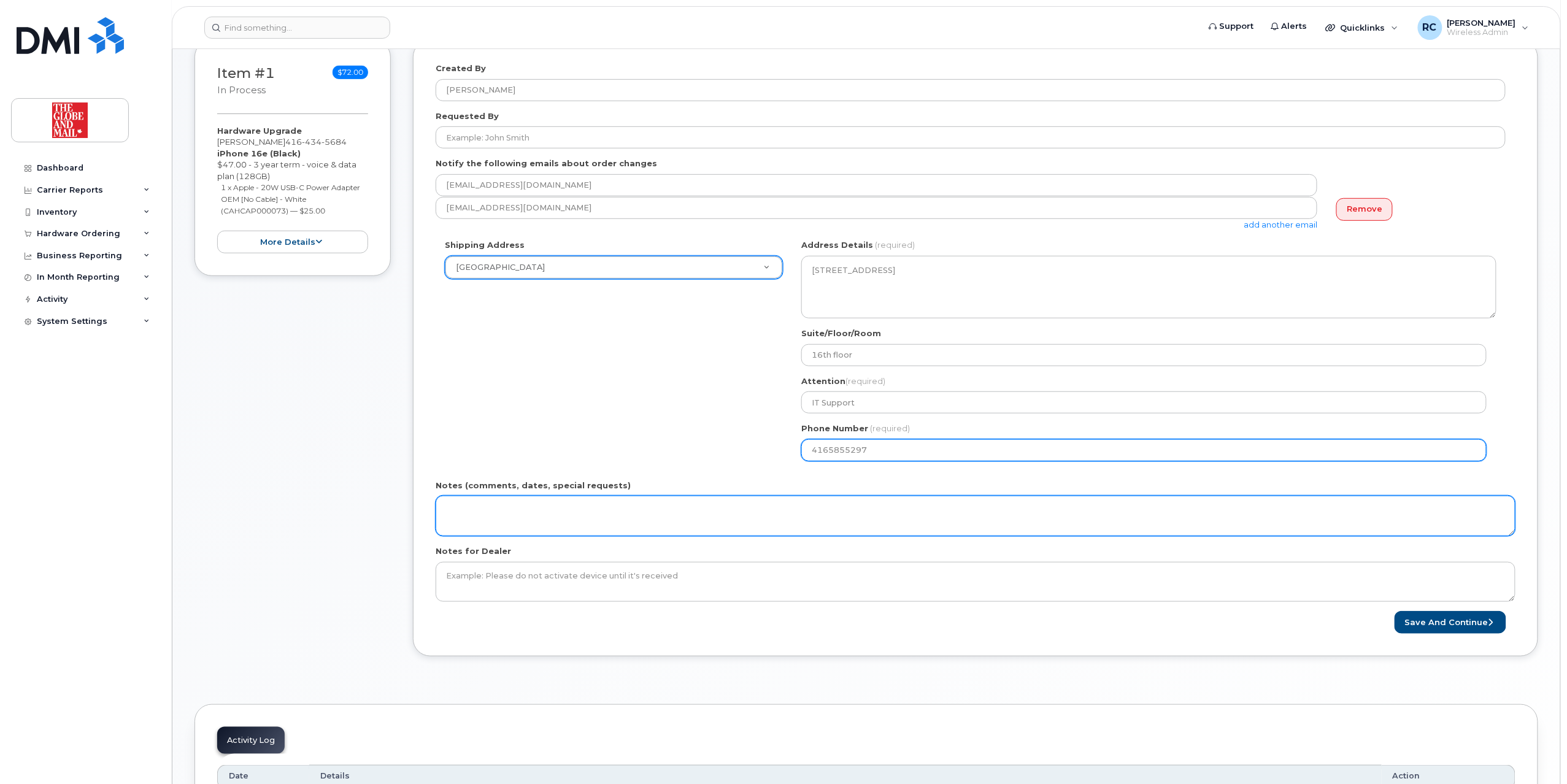
type input "4165855297"
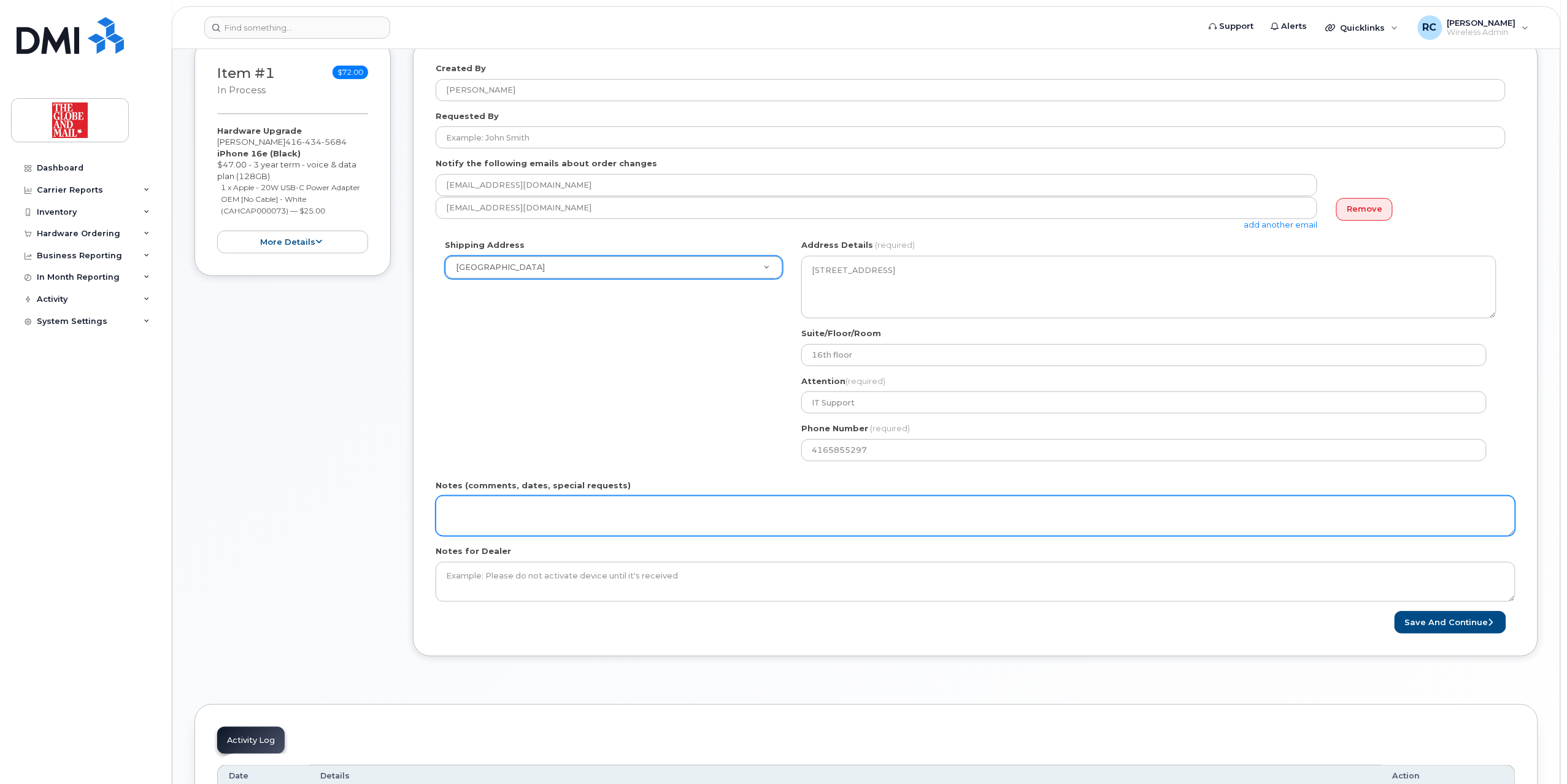
click at [842, 509] on textarea "Notes (comments, dates, special requests)" at bounding box center [975, 516] width 1080 height 40
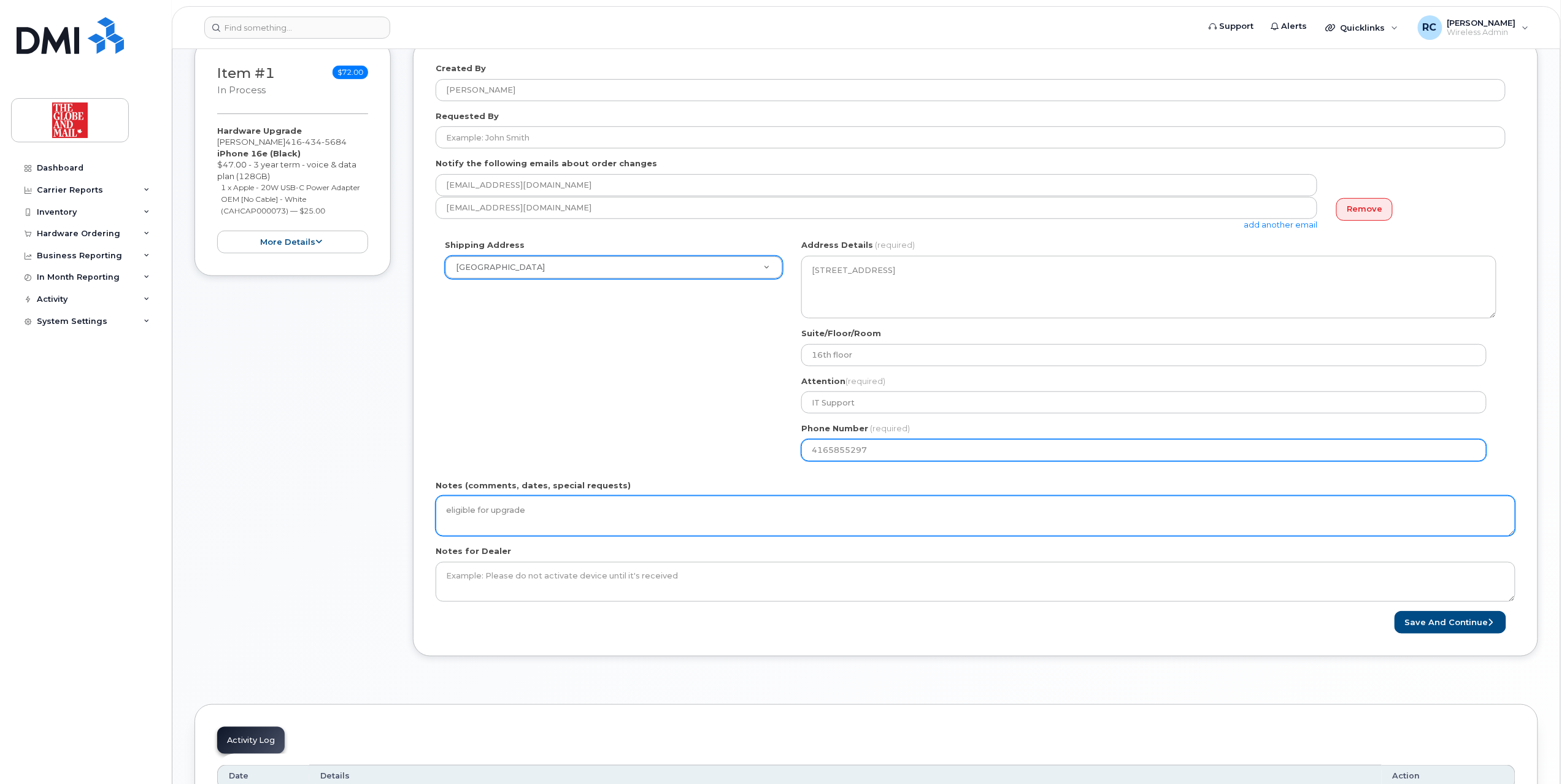
type textarea "eligible for upgrade"
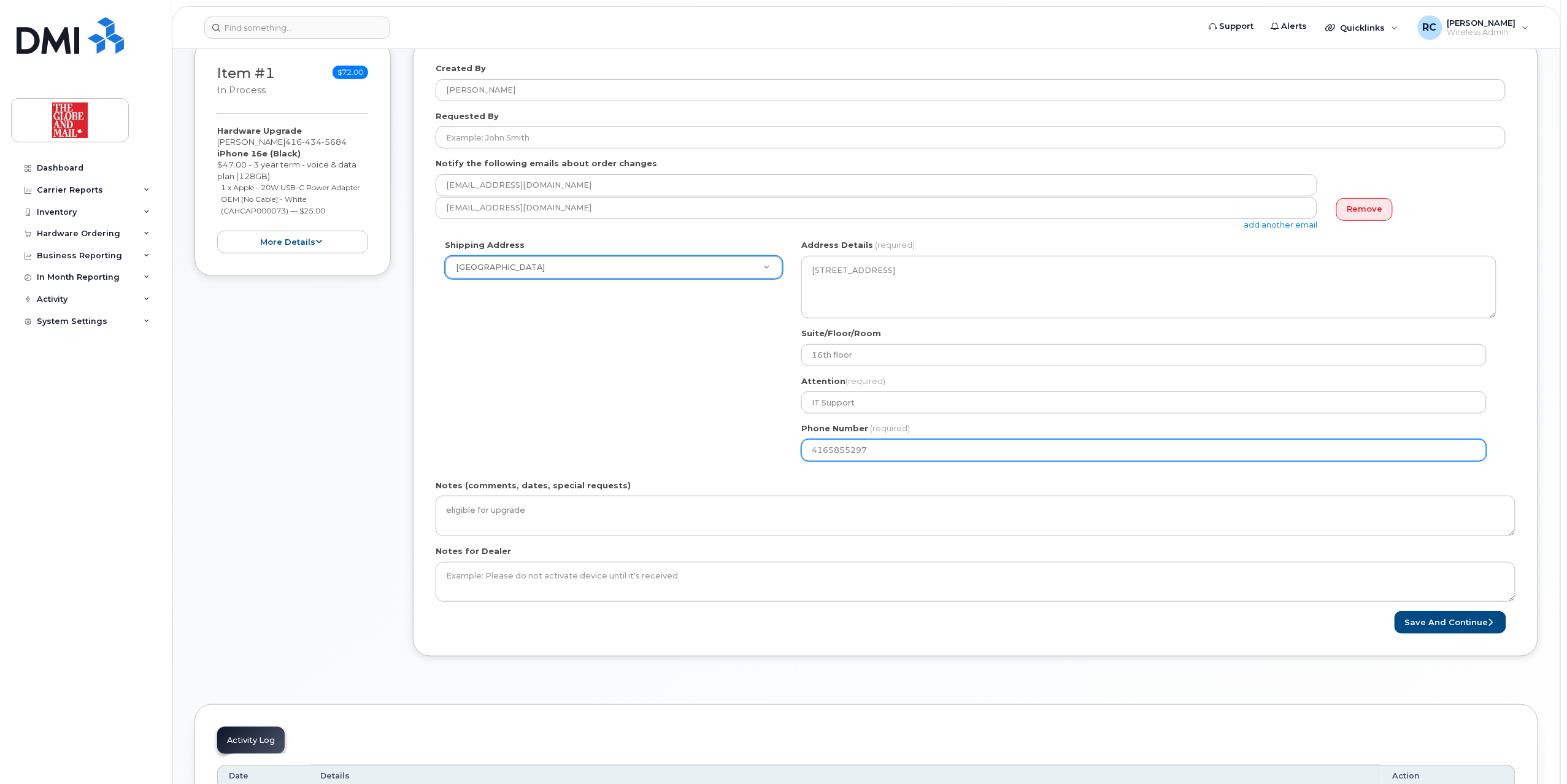
click at [830, 455] on input "4165855297" at bounding box center [1144, 449] width 685 height 22
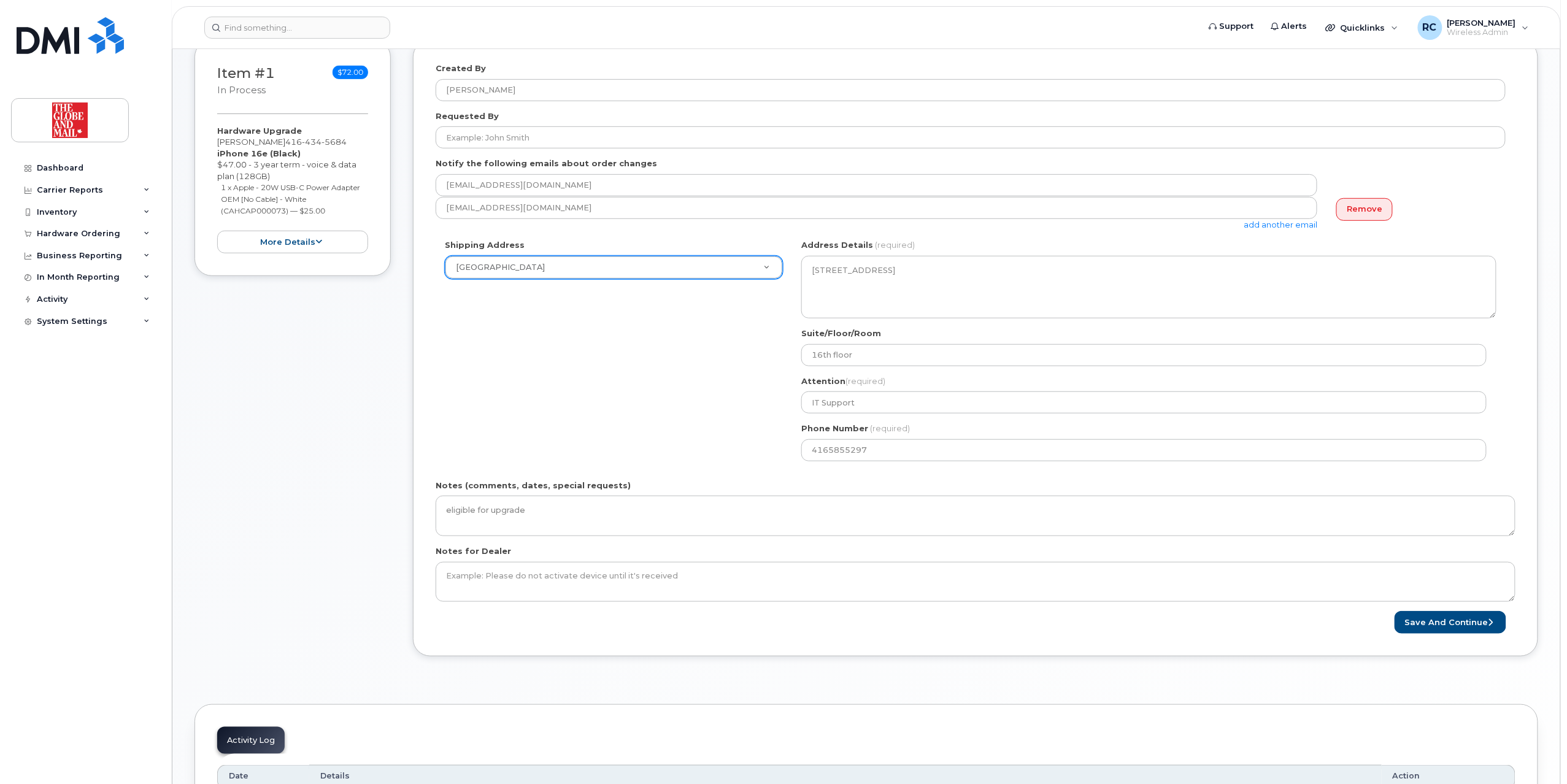
click at [1481, 637] on div "Created By Richard Chan Requested By Notify the following emails about order ch…" at bounding box center [975, 349] width 1125 height 617
click at [1478, 627] on button "Save and Continue" at bounding box center [1450, 622] width 111 height 23
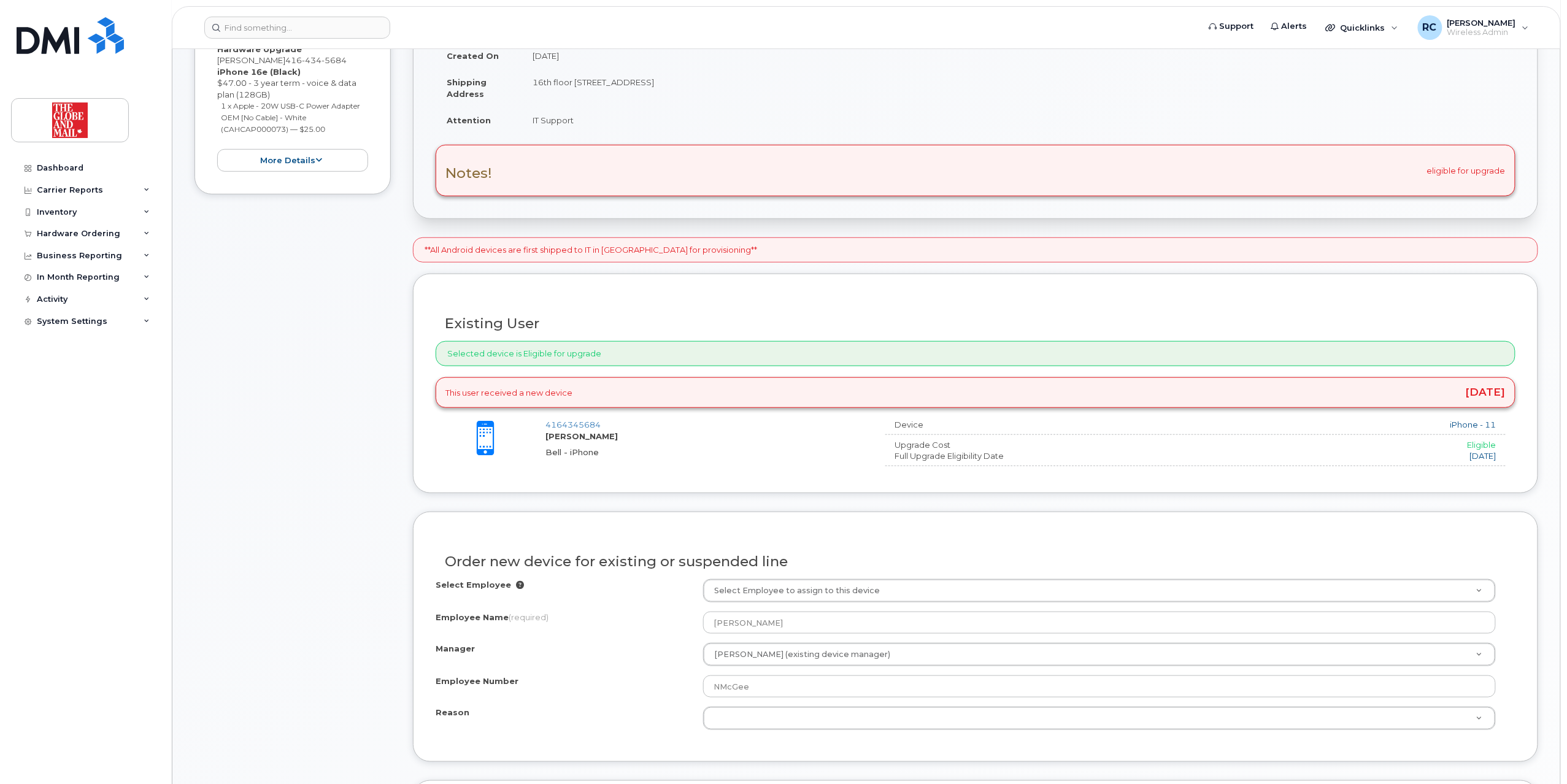
scroll to position [408, 0]
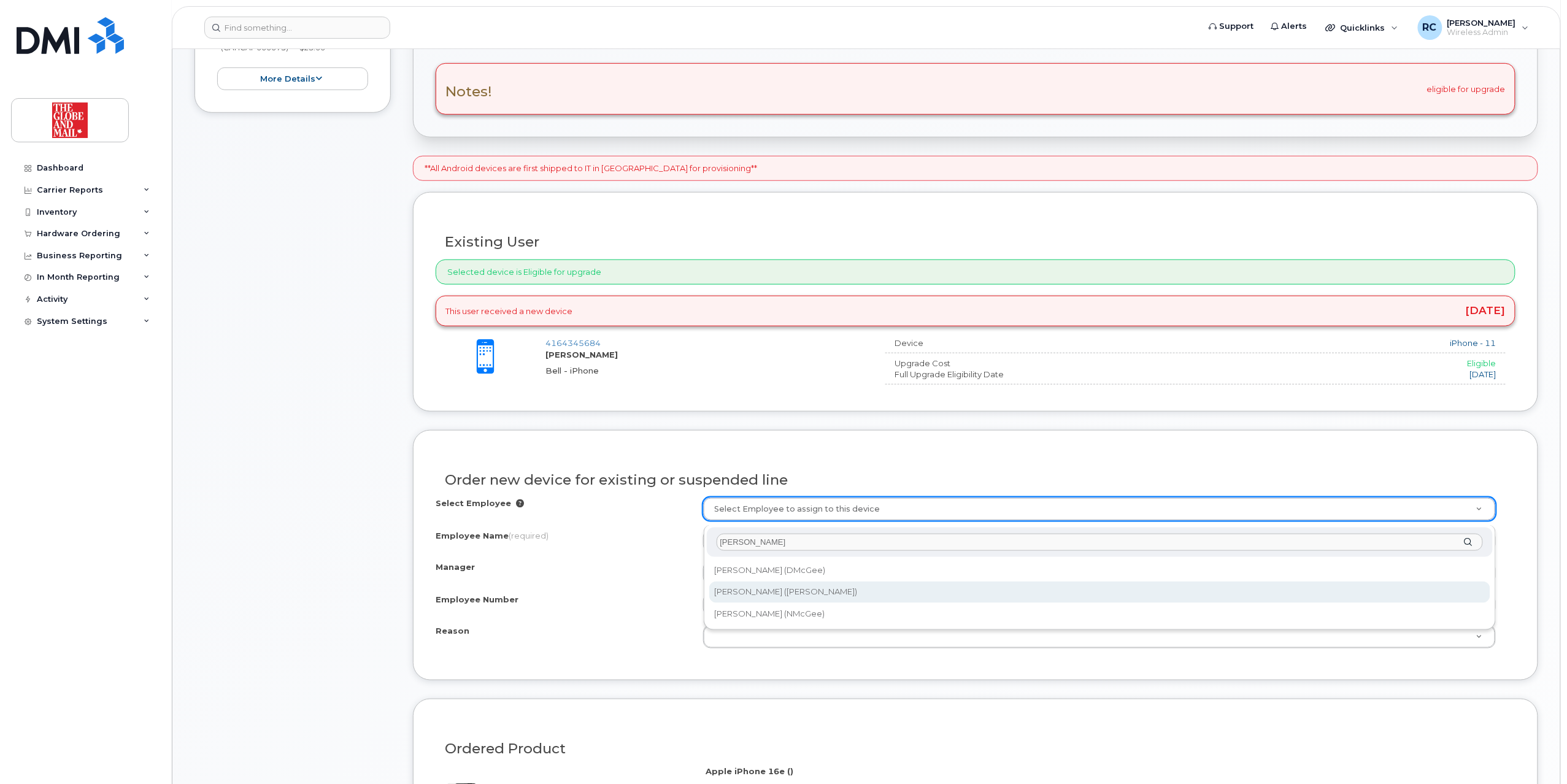
type input "mcgee"
type input "2018908"
type input "Niall McGee"
select select "90512"
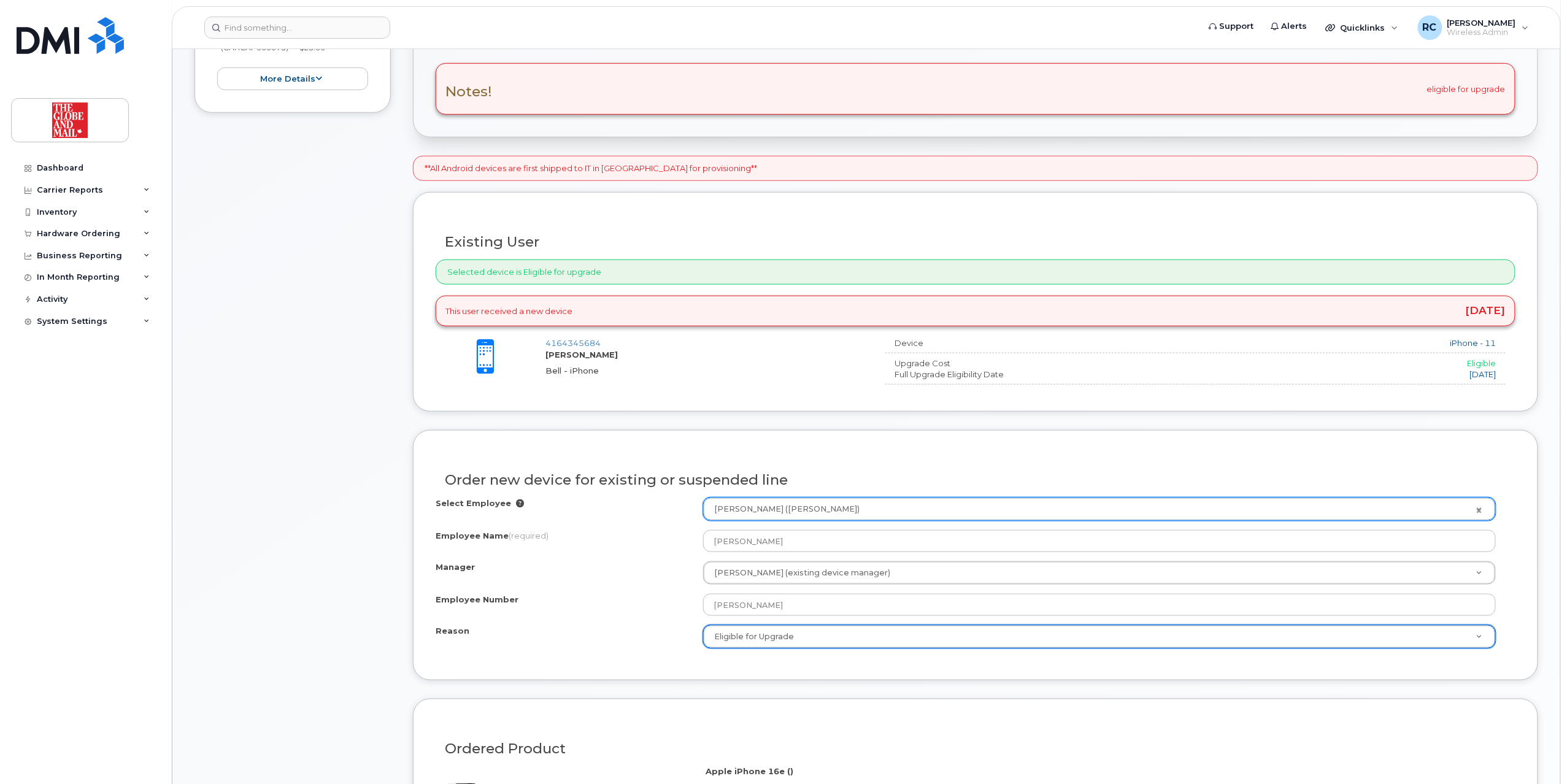
select select "eligible_for_upgrade"
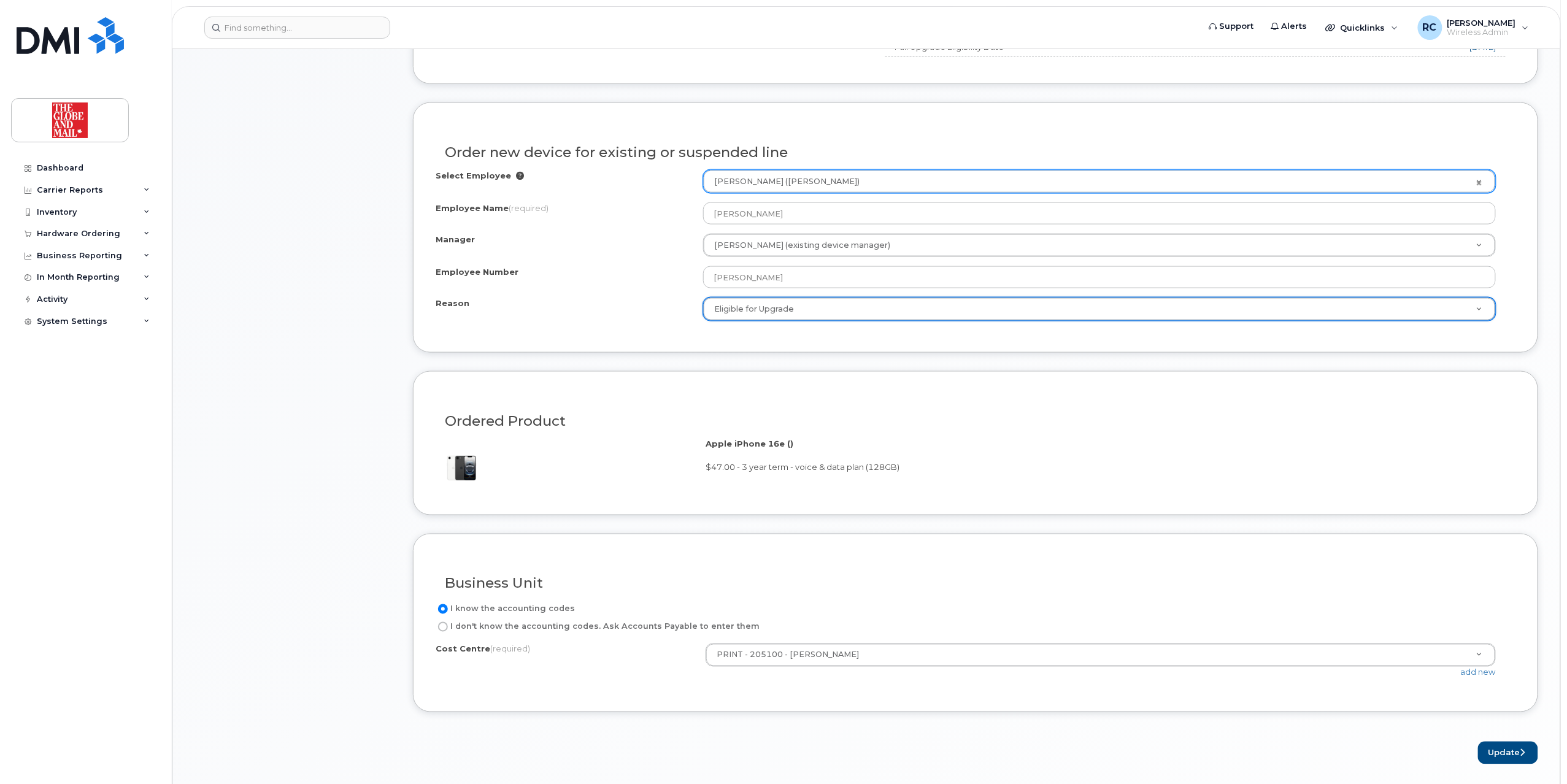
scroll to position [981, 0]
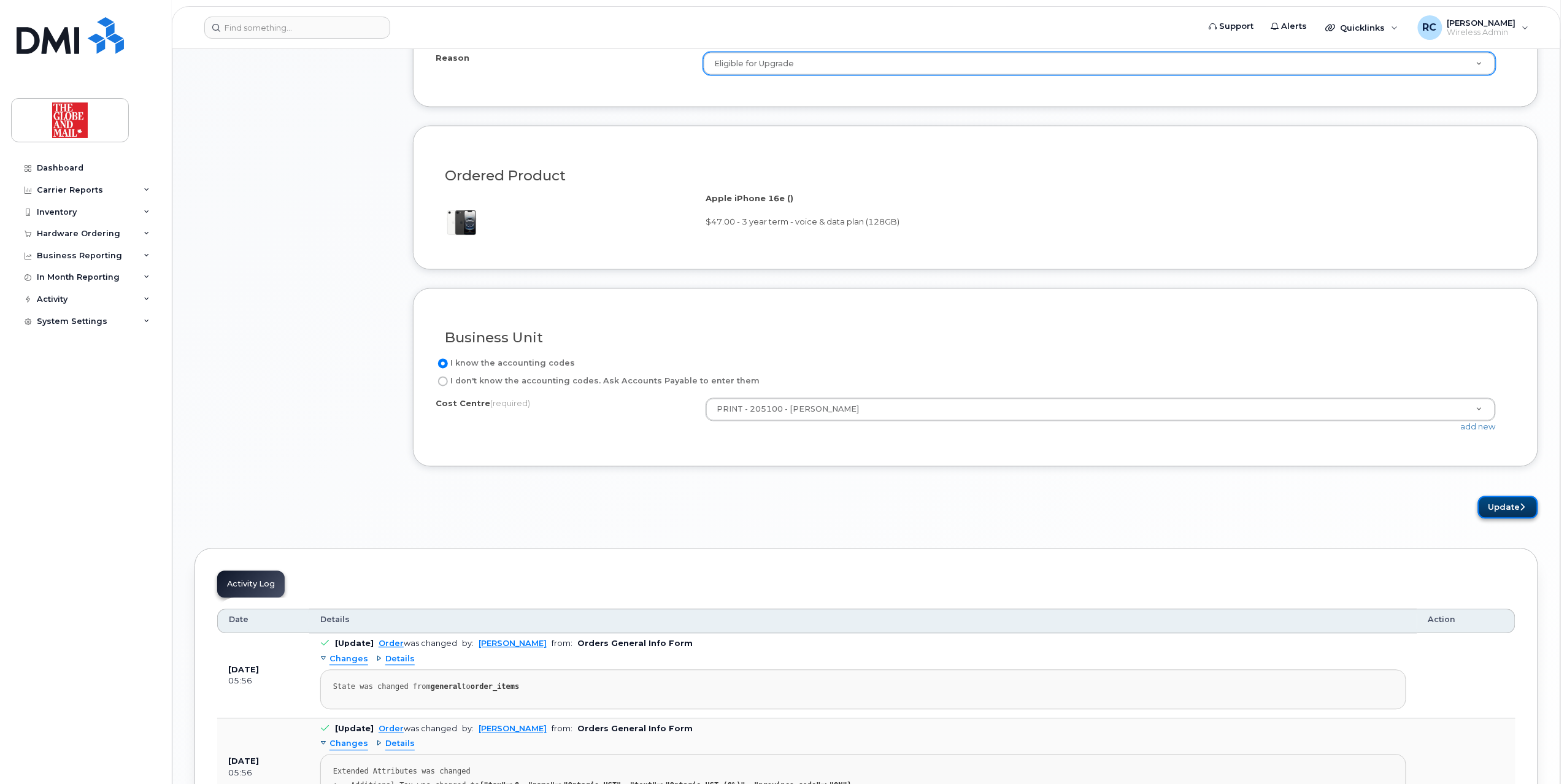
click at [1505, 514] on button "Update" at bounding box center [1508, 507] width 60 height 23
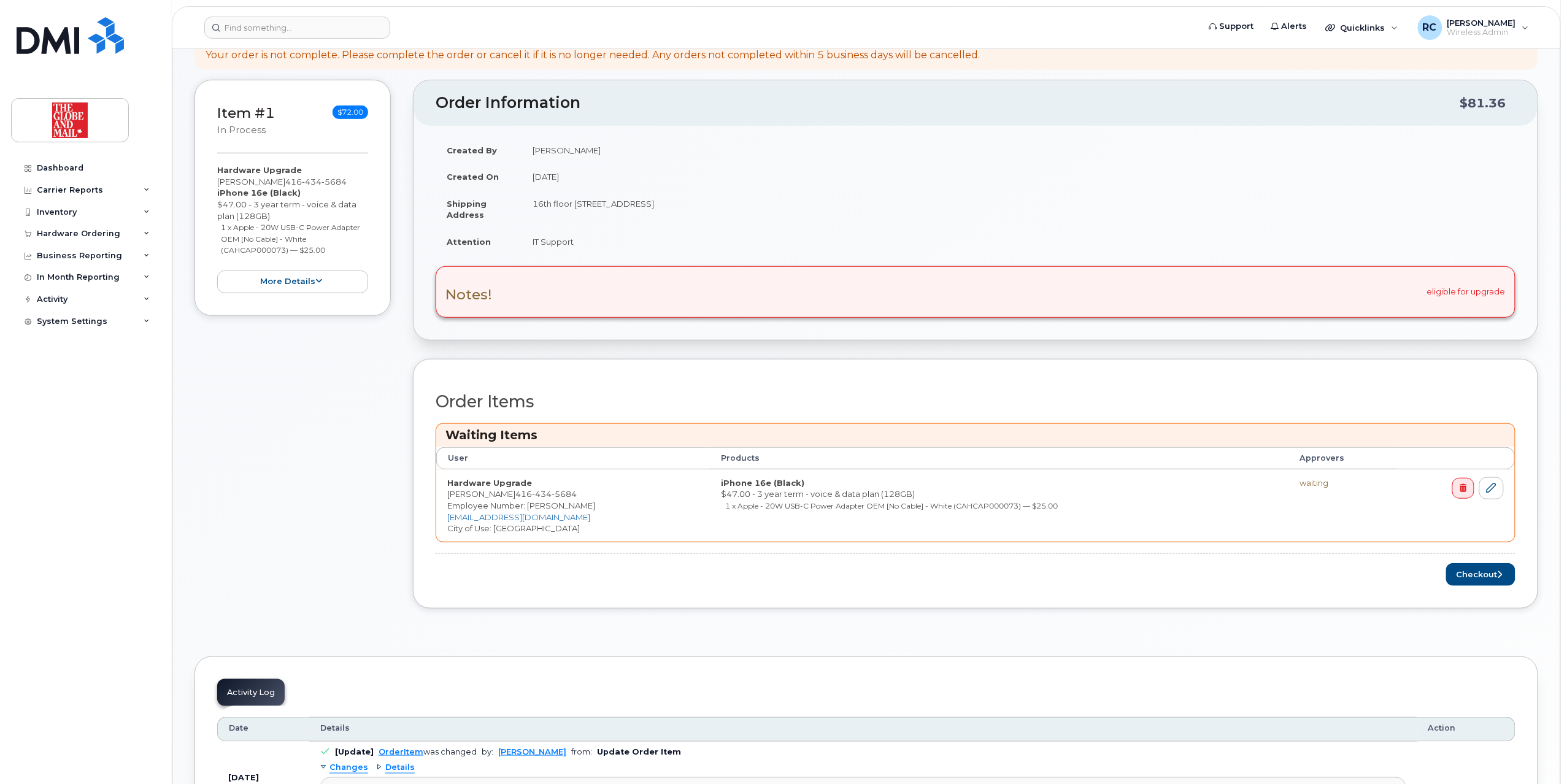
scroll to position [245, 0]
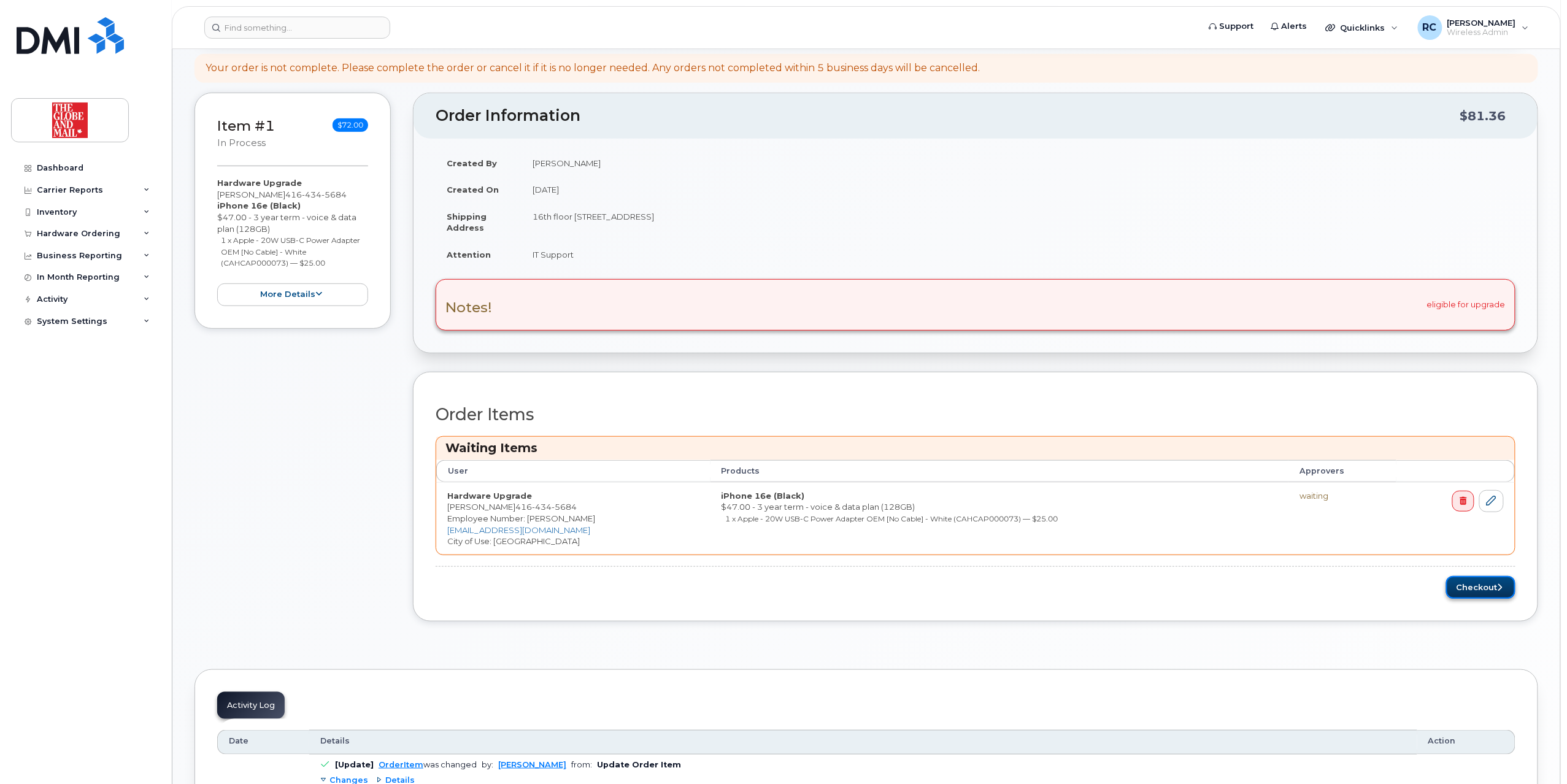
click at [1500, 590] on icon "submit" at bounding box center [1500, 587] width 5 height 8
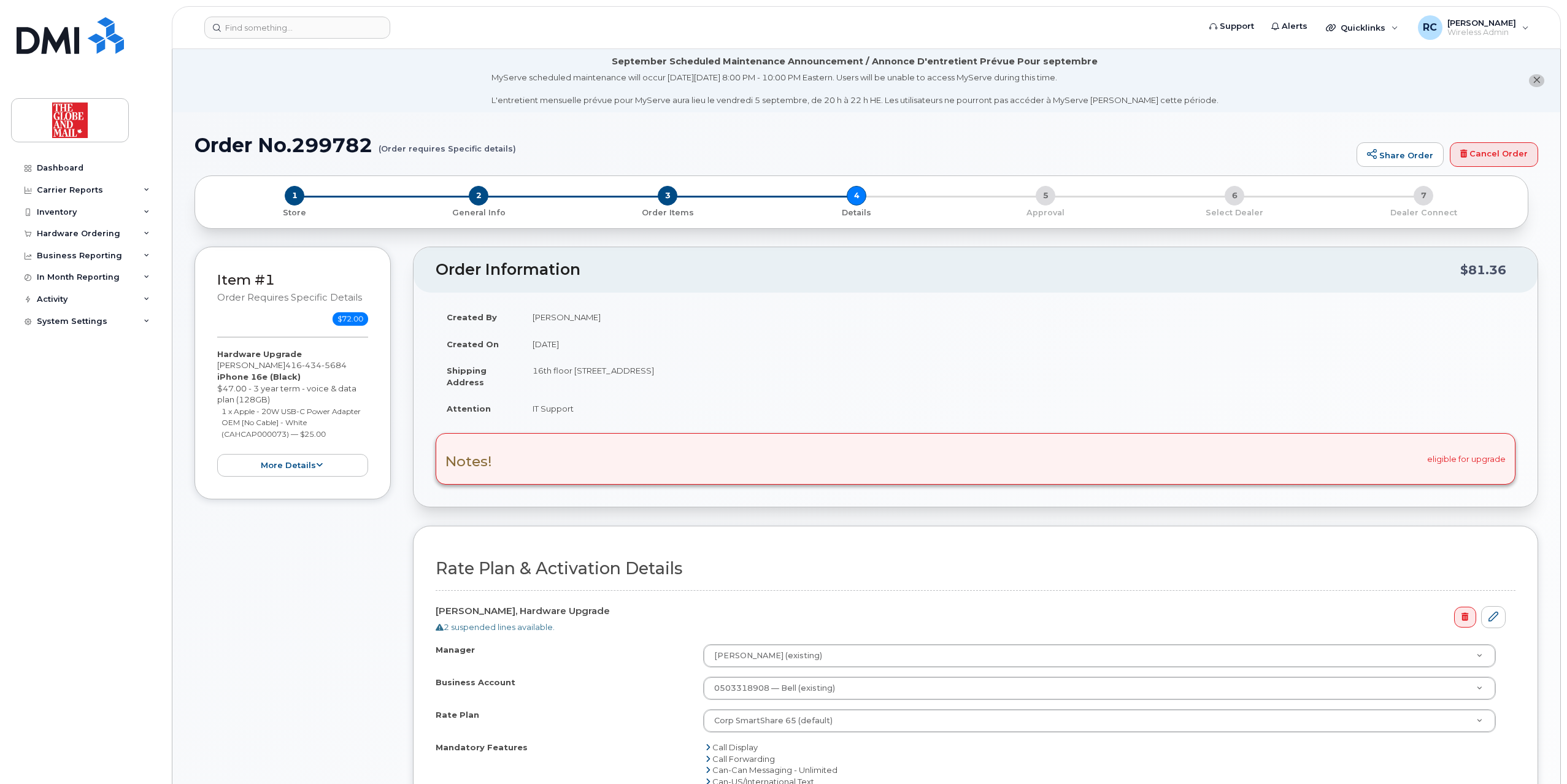
select select
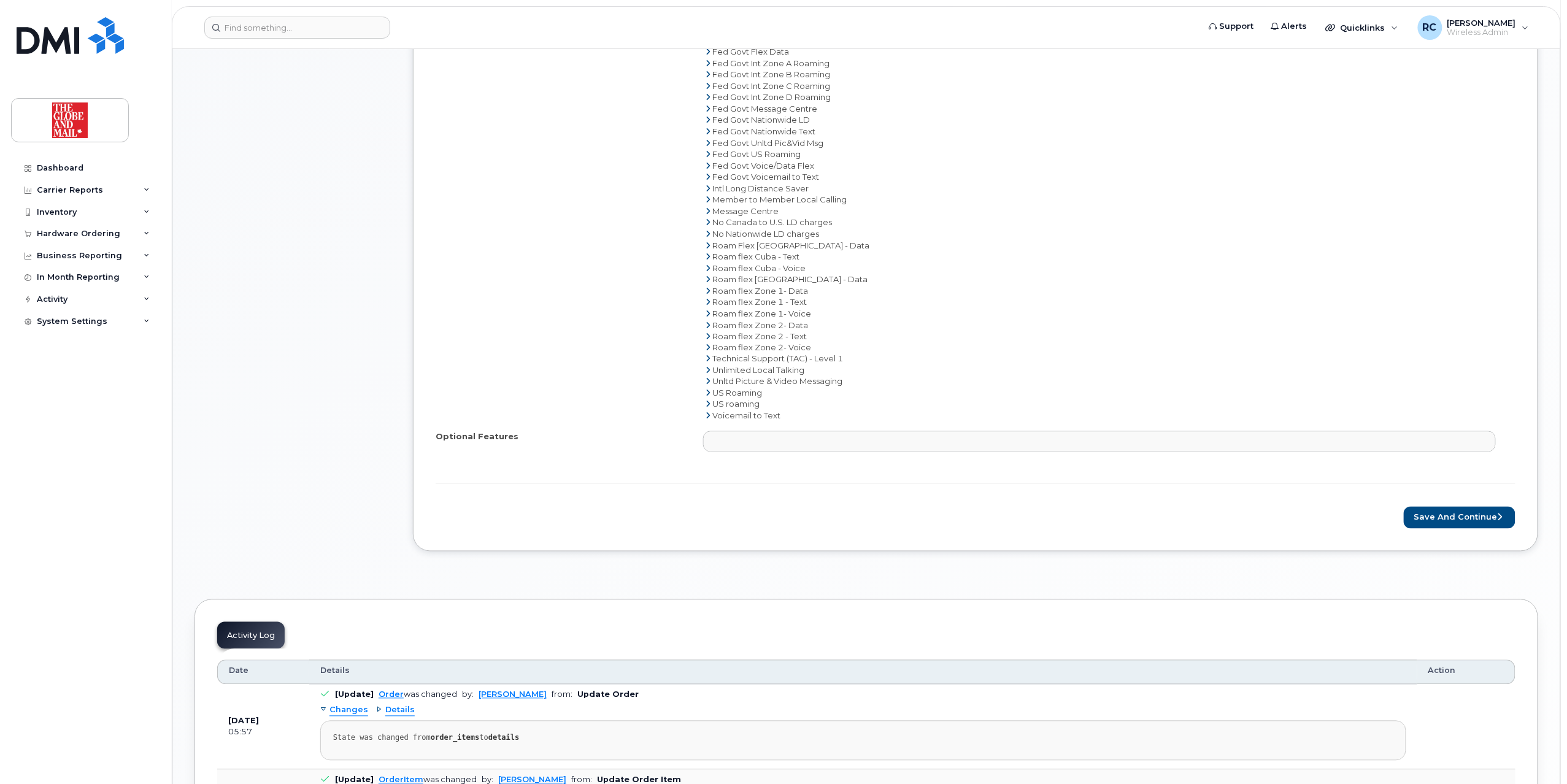
scroll to position [981, 0]
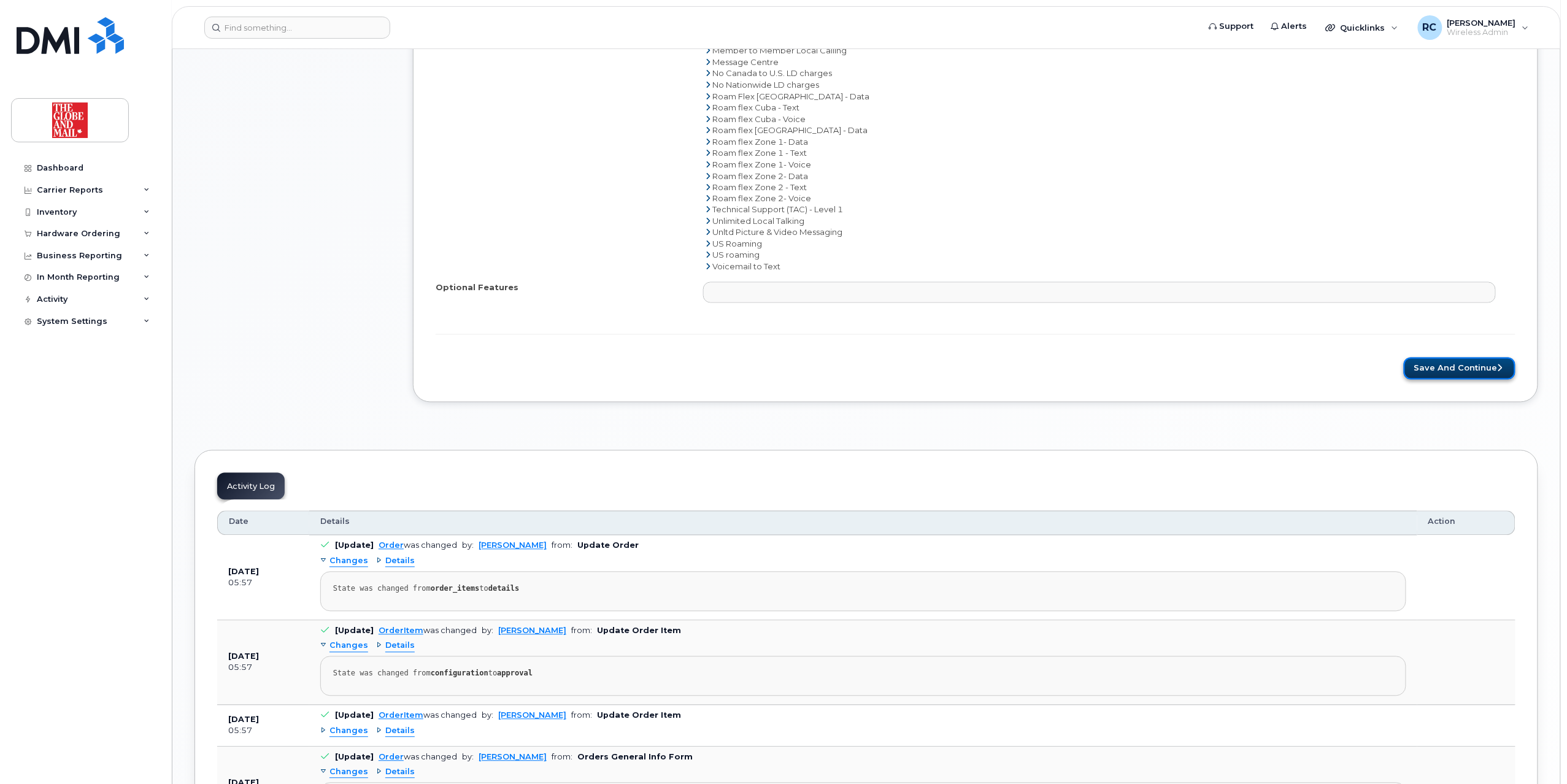
click at [1465, 371] on button "Save and Continue" at bounding box center [1459, 369] width 111 height 23
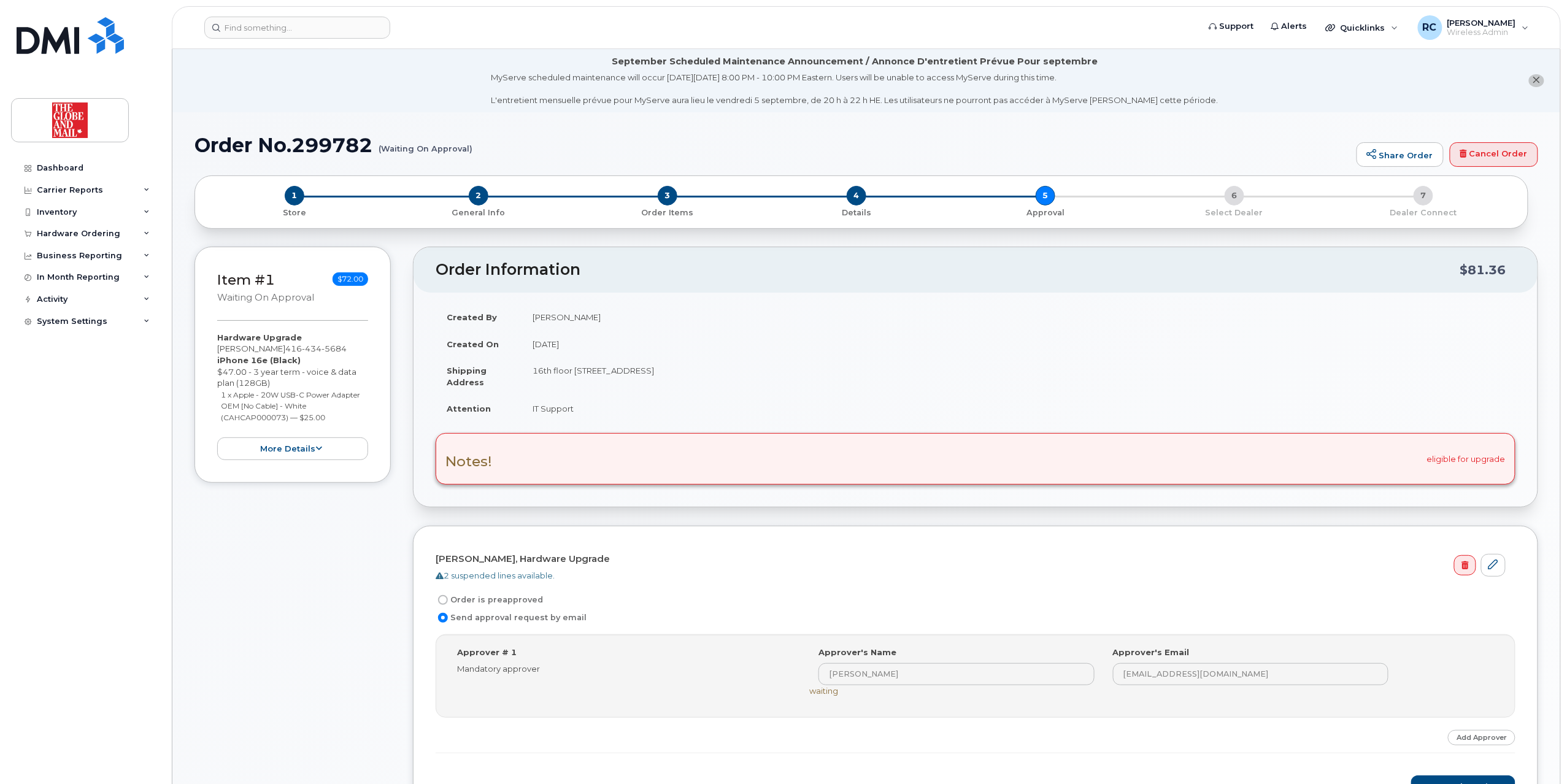
scroll to position [245, 0]
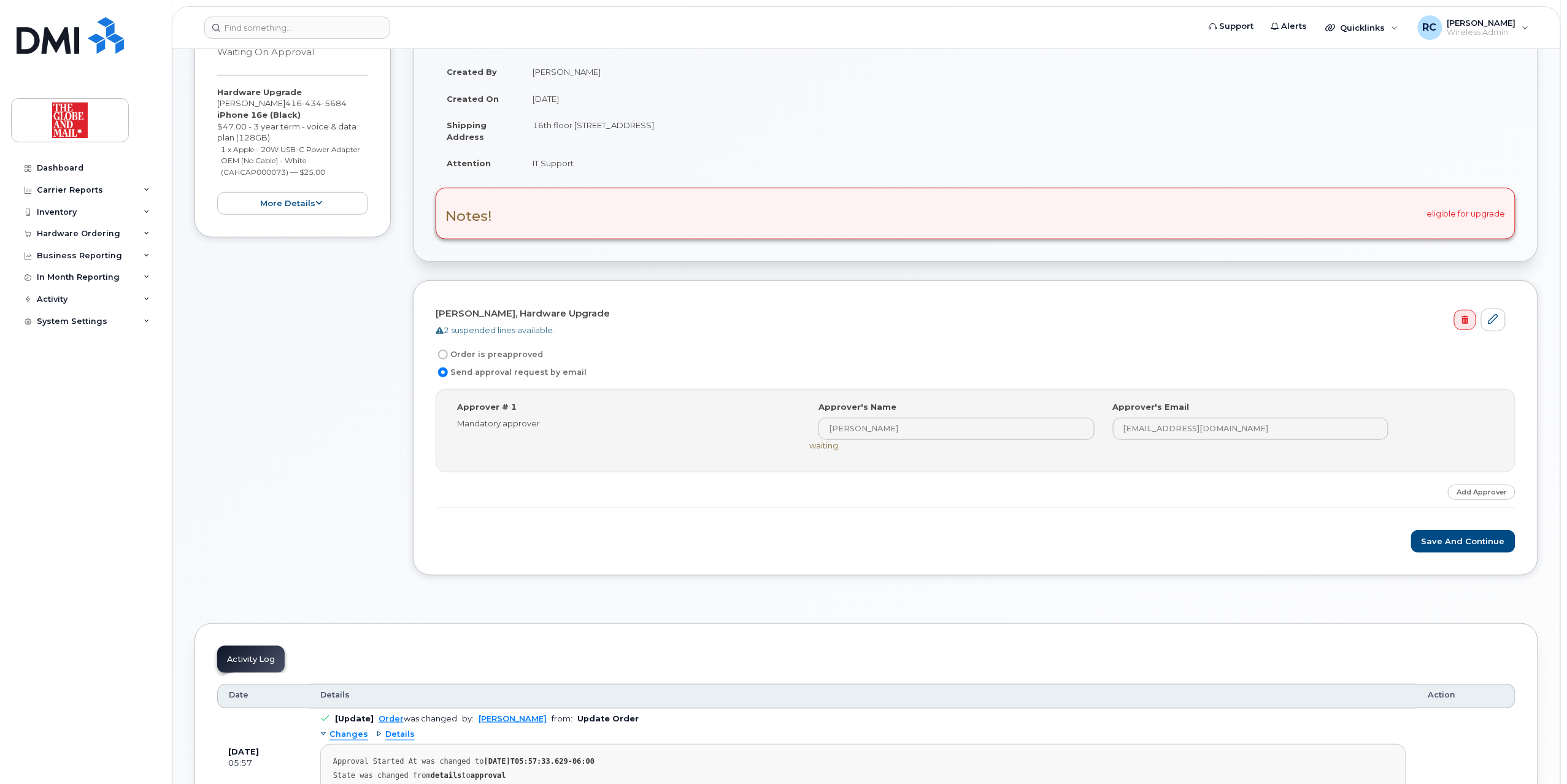
click at [441, 356] on input "Order is preapproved" at bounding box center [443, 354] width 10 height 10
radio input "true"
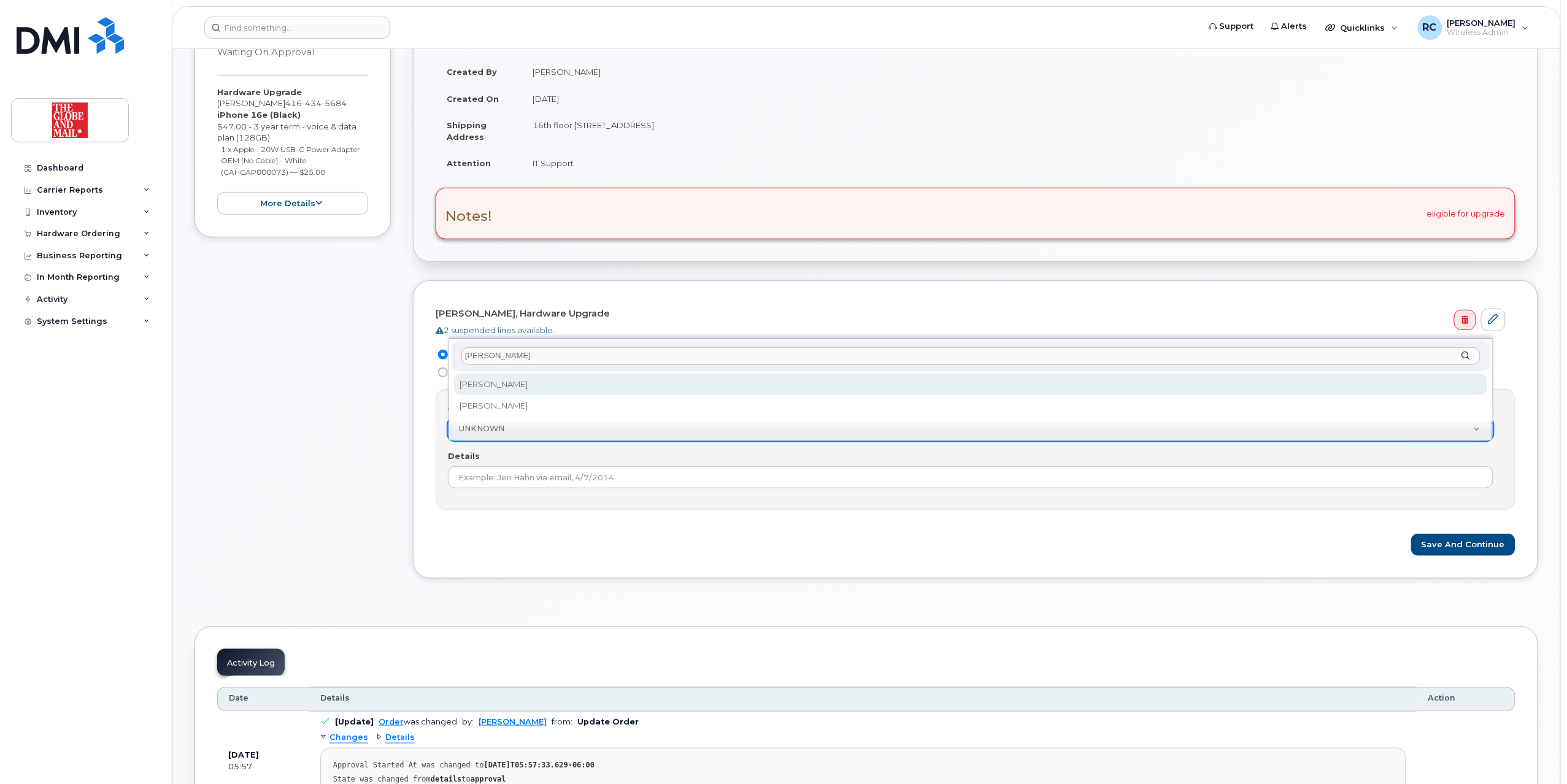
type input "richard"
select select "90378"
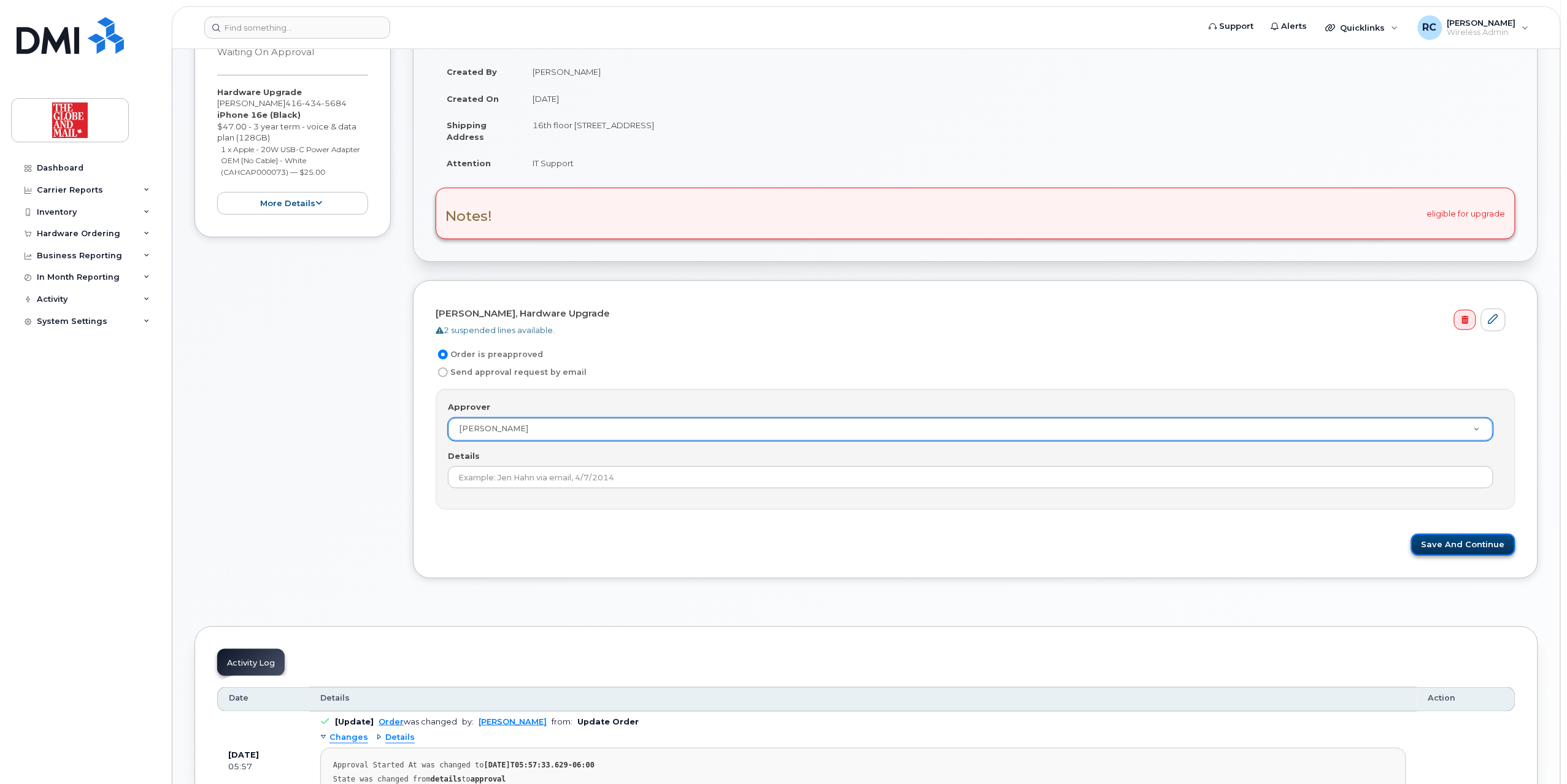
click at [1460, 552] on button "Save and Continue" at bounding box center [1463, 545] width 104 height 23
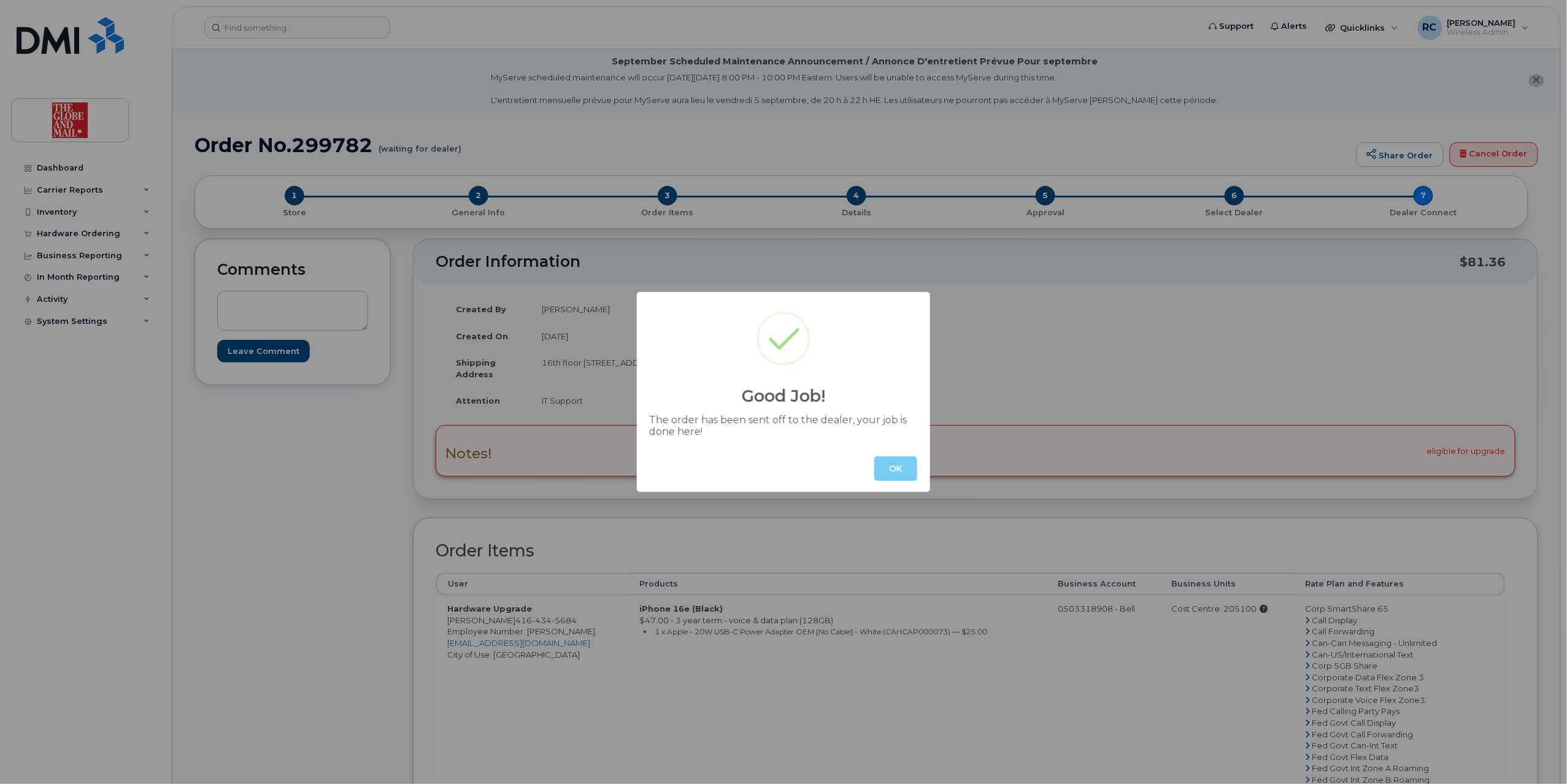
click at [898, 477] on button "OK" at bounding box center [896, 469] width 43 height 25
